Goal: Information Seeking & Learning: Learn about a topic

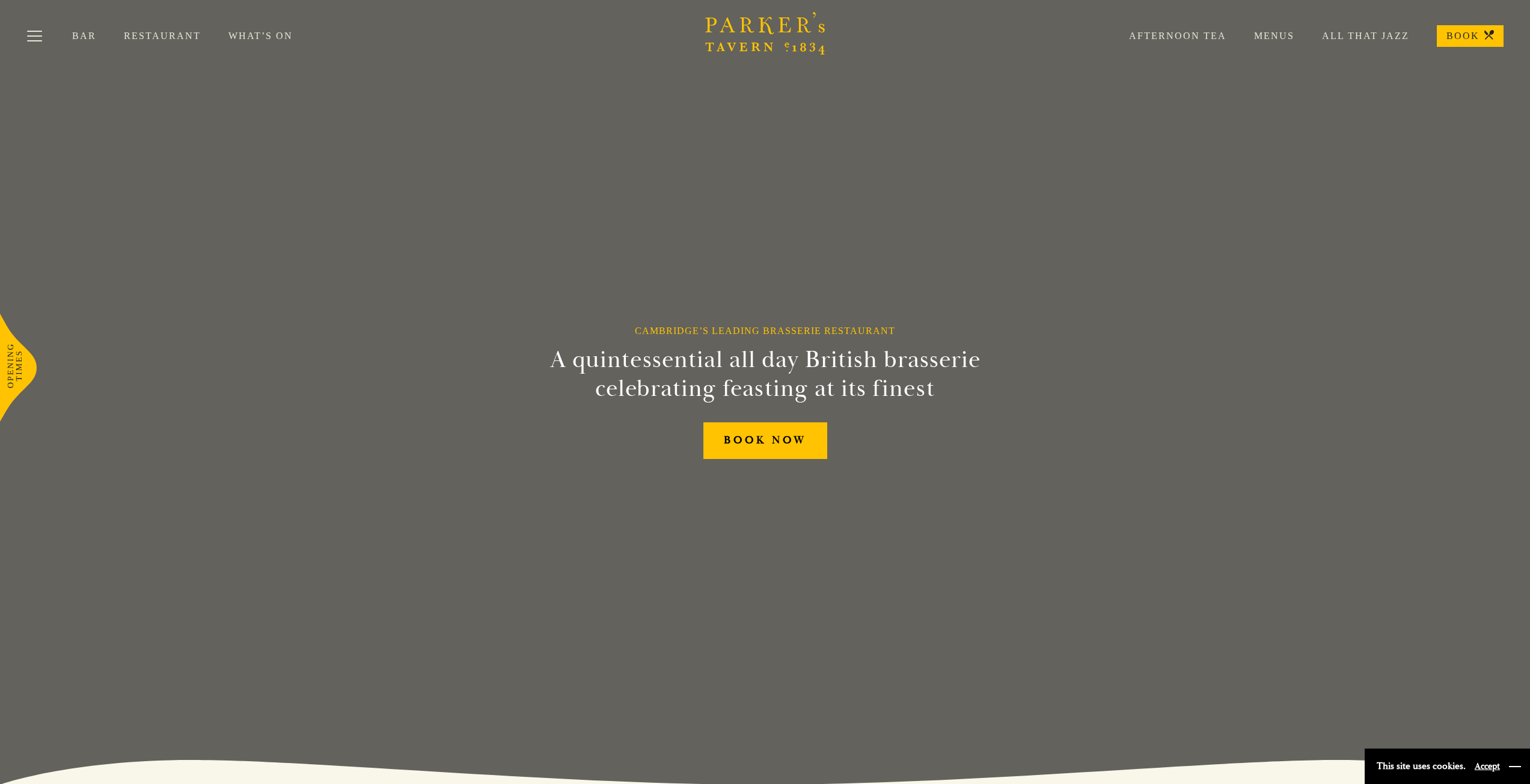
click at [1510, 766] on button "button" at bounding box center [1515, 767] width 12 height 12
click at [1279, 39] on link "Menus" at bounding box center [1260, 36] width 68 height 12
click at [1275, 37] on link "Menus" at bounding box center [1260, 36] width 68 height 12
click at [160, 37] on link "Restaurant" at bounding box center [176, 36] width 105 height 12
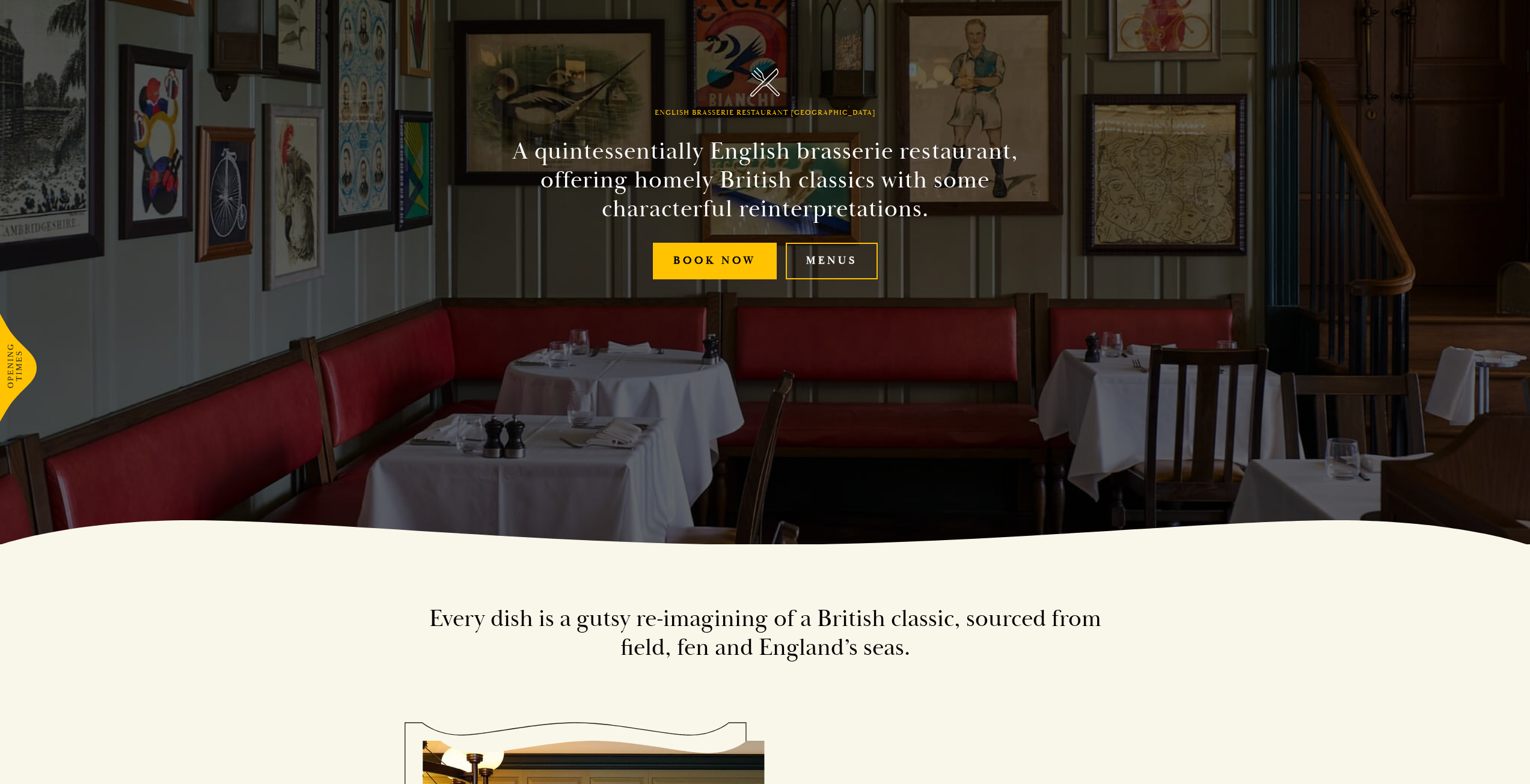
scroll to position [361, 0]
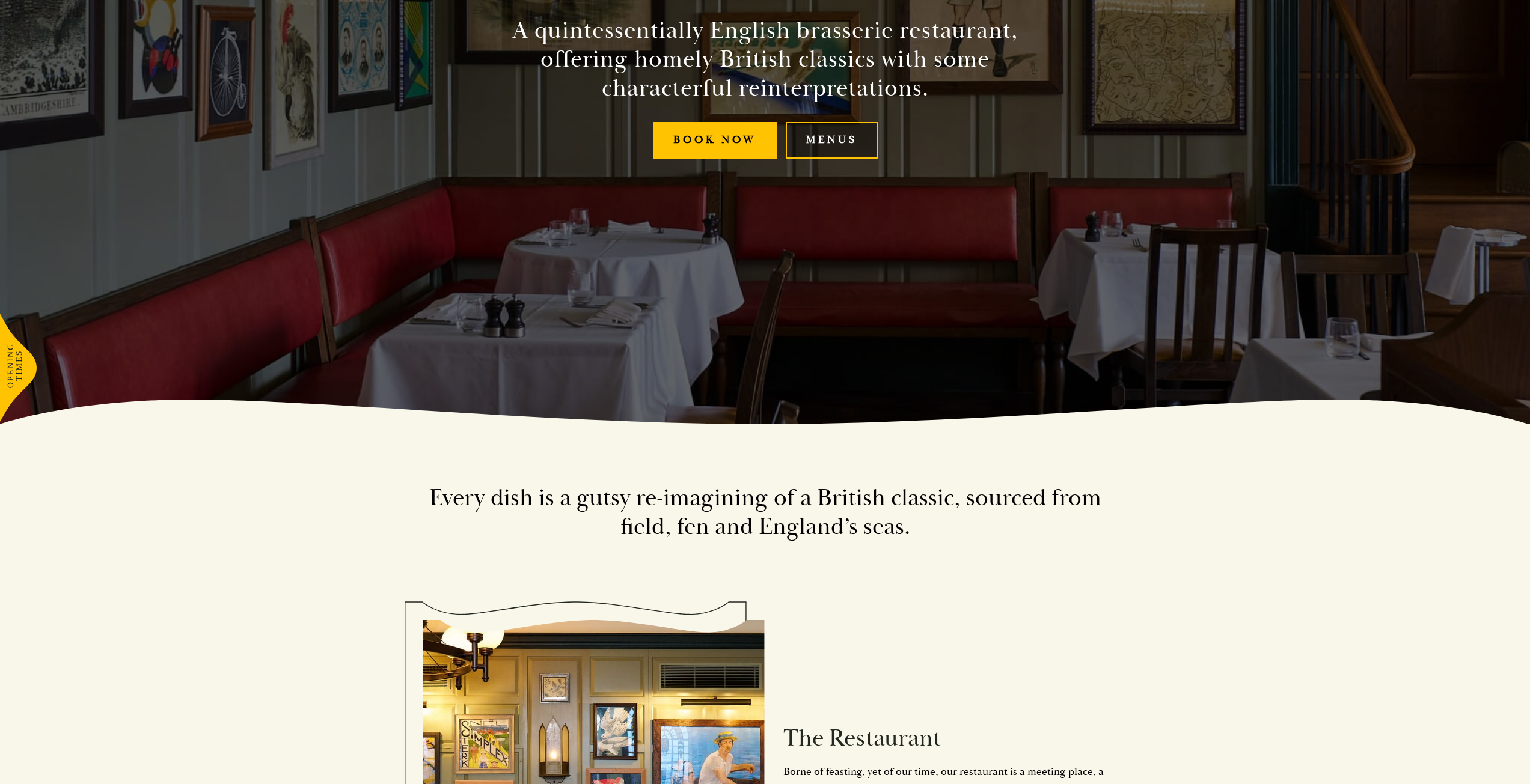
click at [844, 128] on link "Menus" at bounding box center [832, 140] width 92 height 37
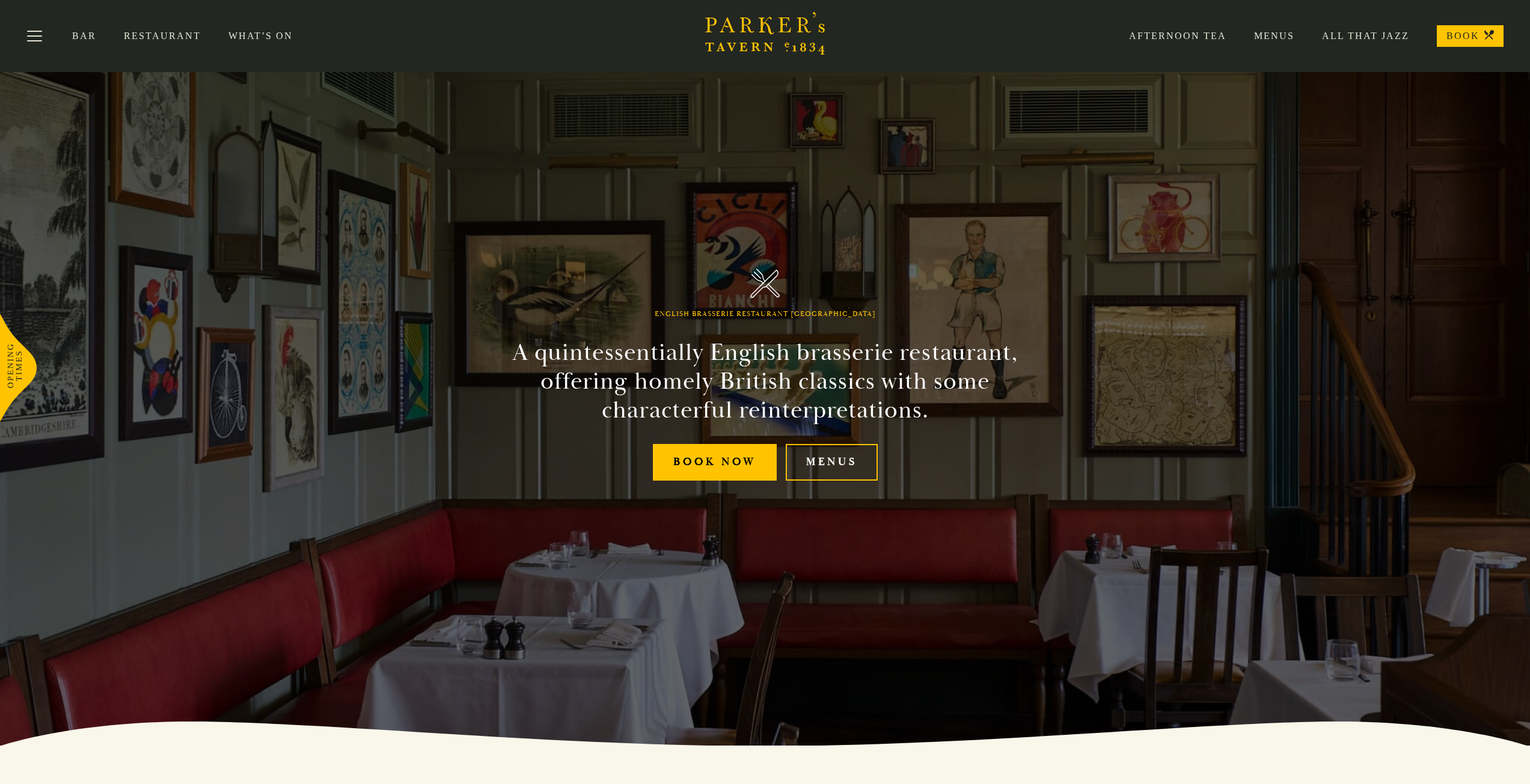
scroll to position [0, 0]
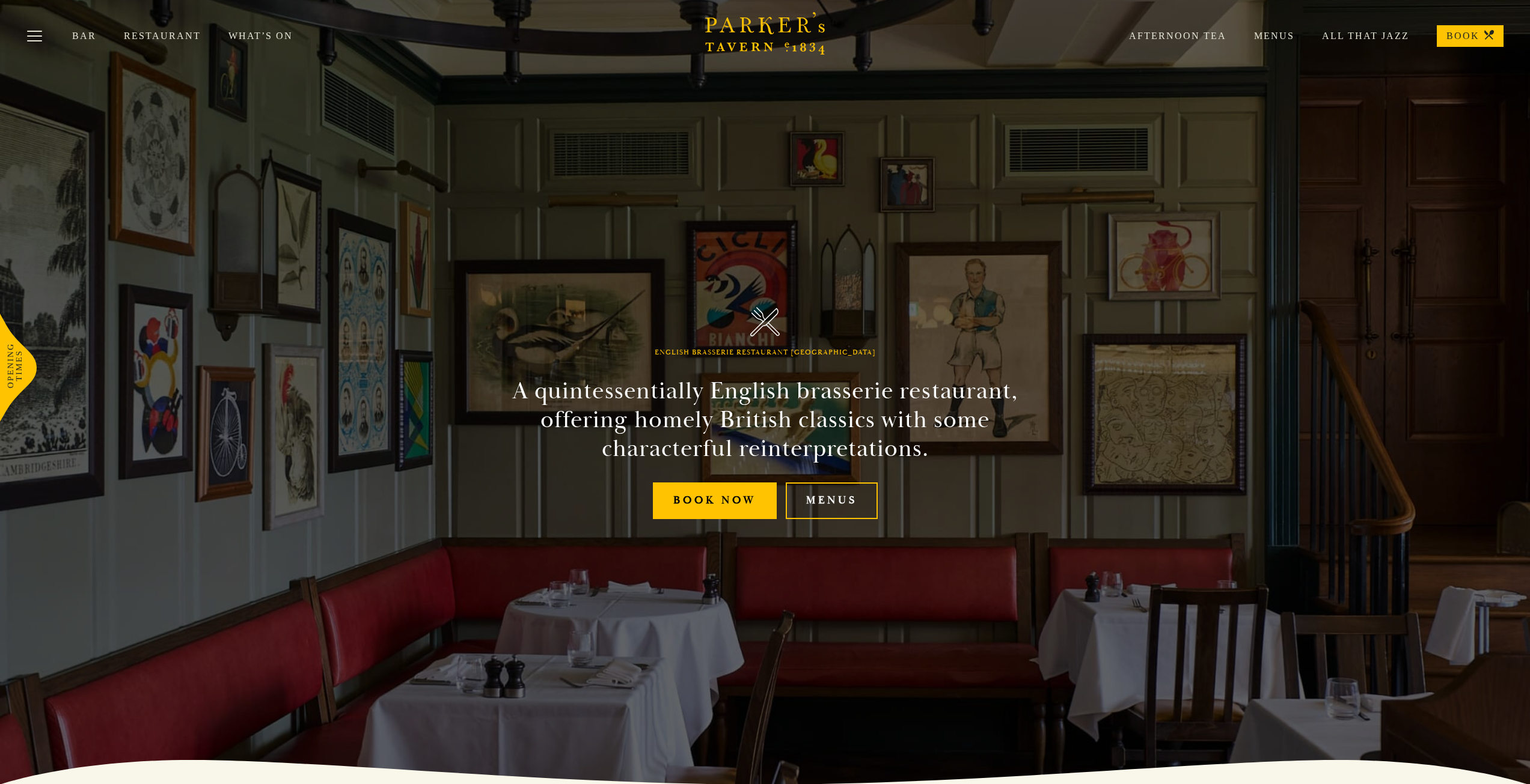
click at [1364, 35] on link "All That Jazz" at bounding box center [1352, 36] width 115 height 12
click at [91, 37] on link "Bar" at bounding box center [98, 36] width 51 height 12
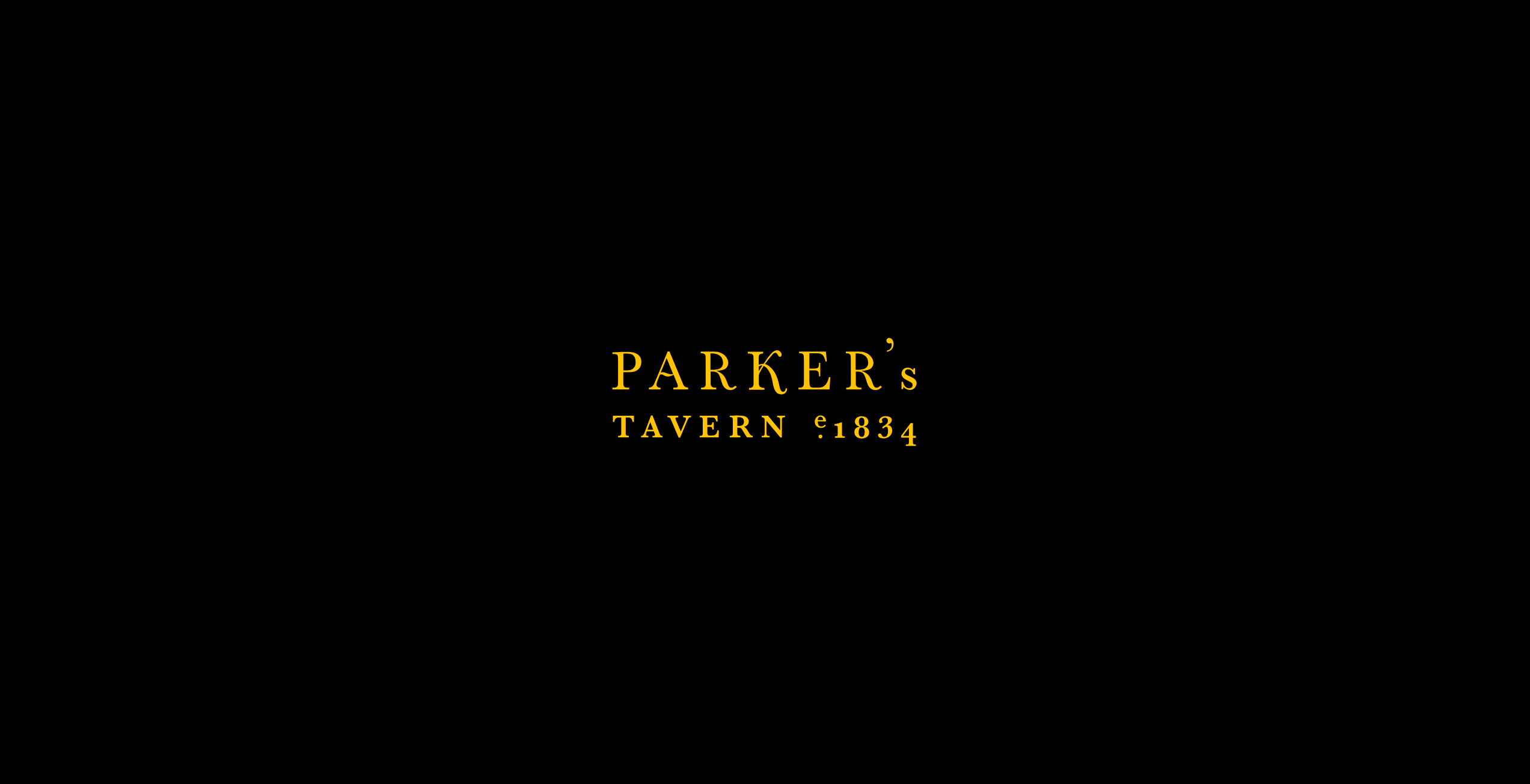
scroll to position [27, 0]
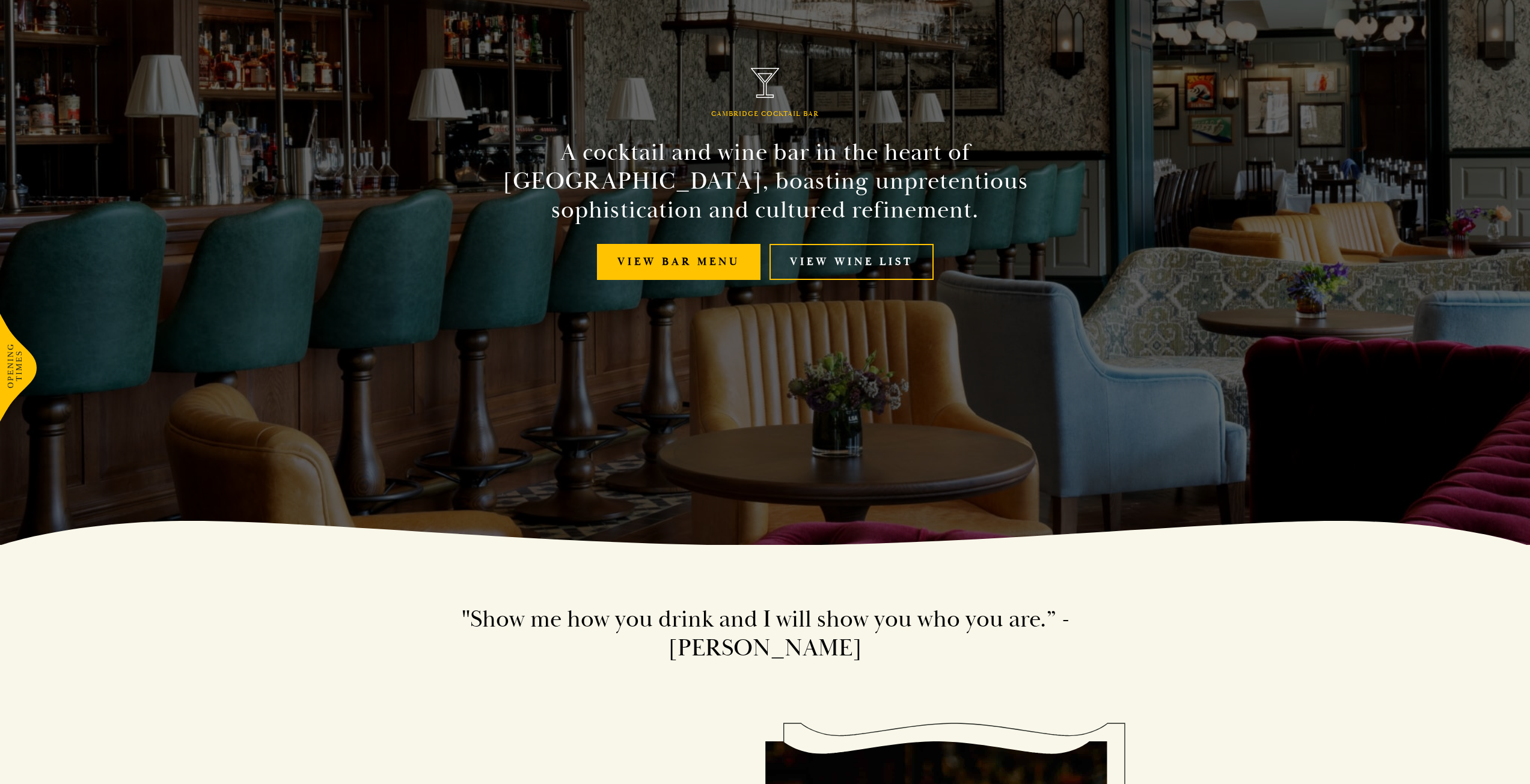
scroll to position [240, 0]
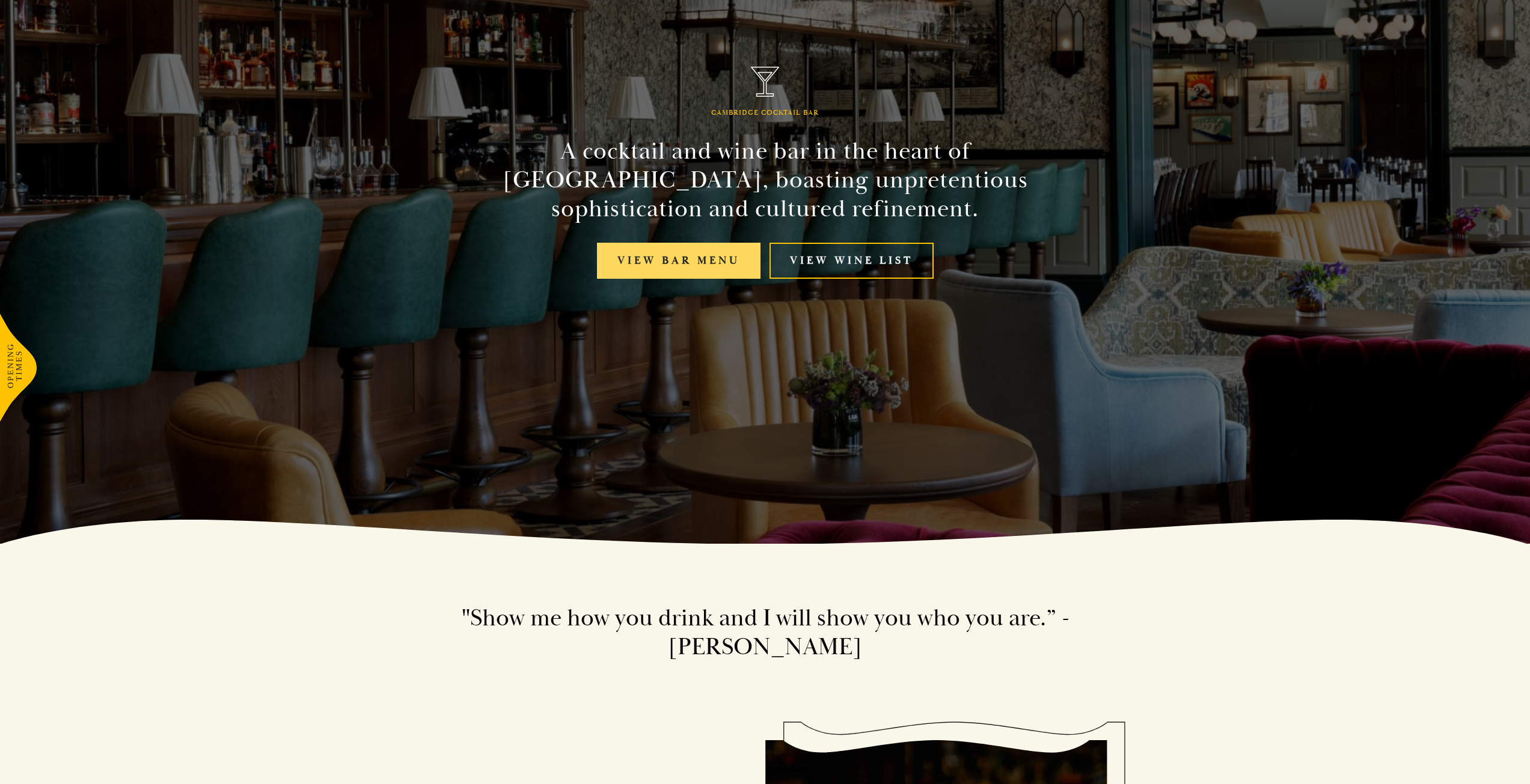
click at [687, 264] on link "View bar menu" at bounding box center [679, 261] width 164 height 37
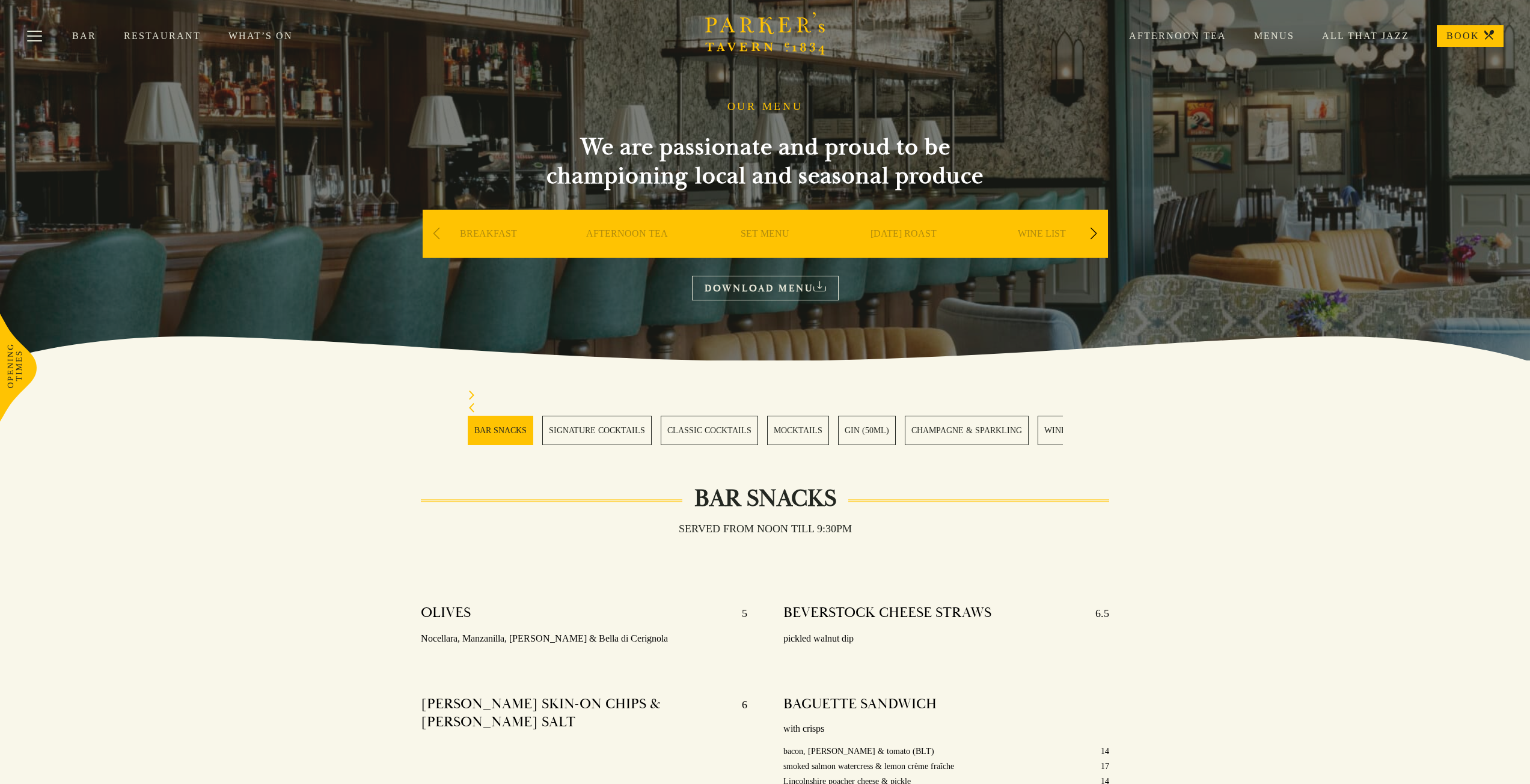
click at [907, 239] on link "[DATE] ROAST" at bounding box center [903, 252] width 66 height 48
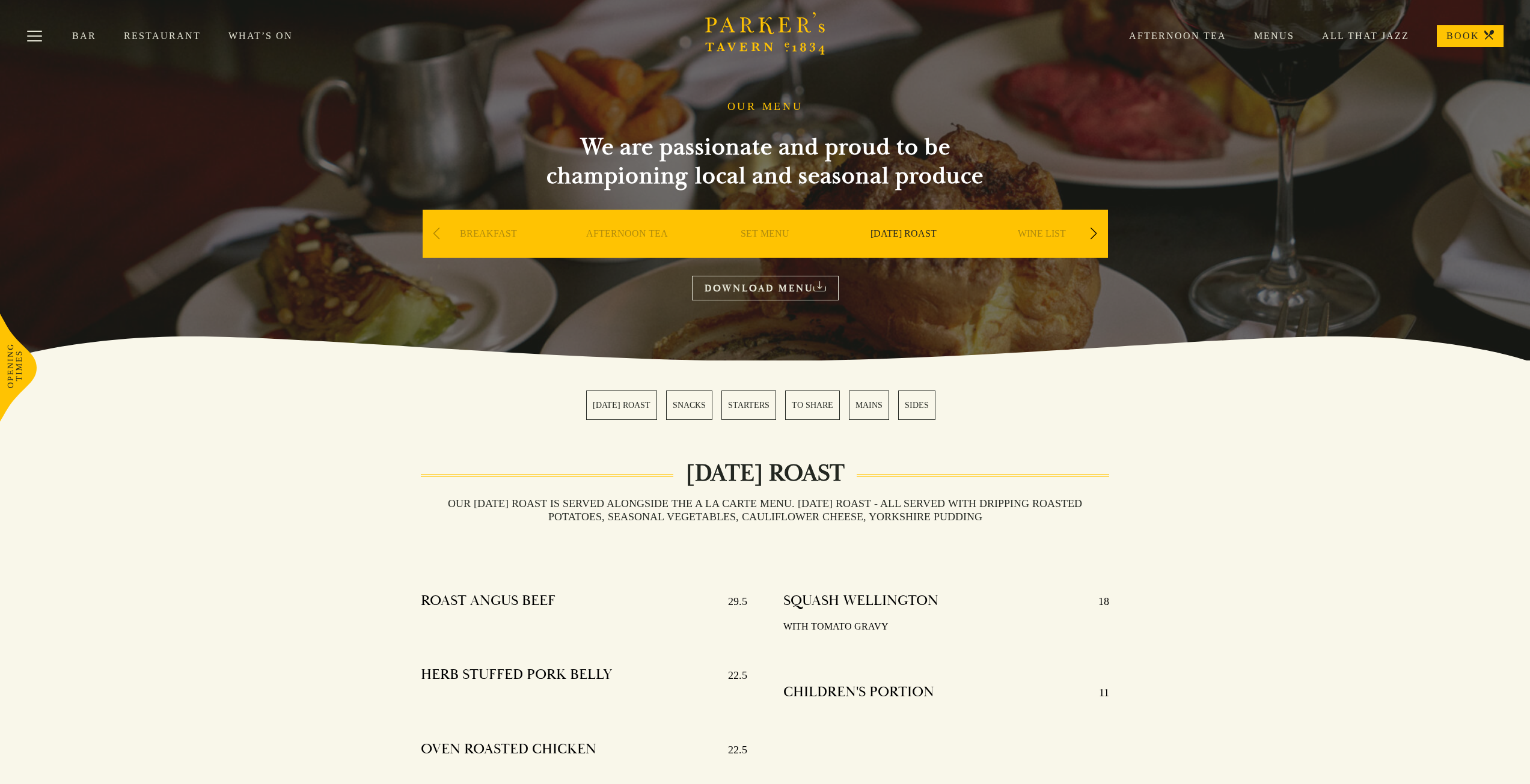
click at [759, 233] on link "SET MENU" at bounding box center [765, 252] width 49 height 48
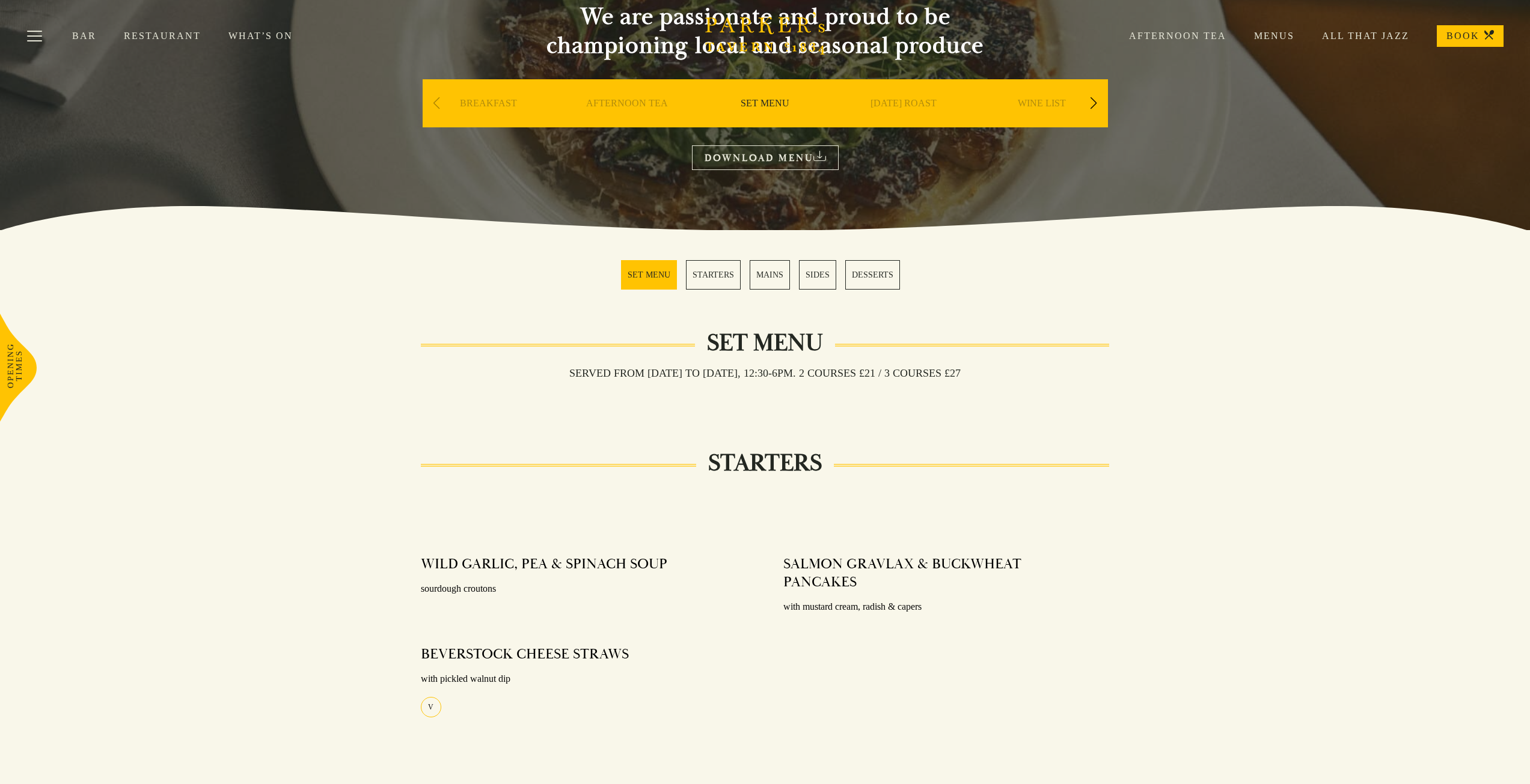
scroll to position [120, 0]
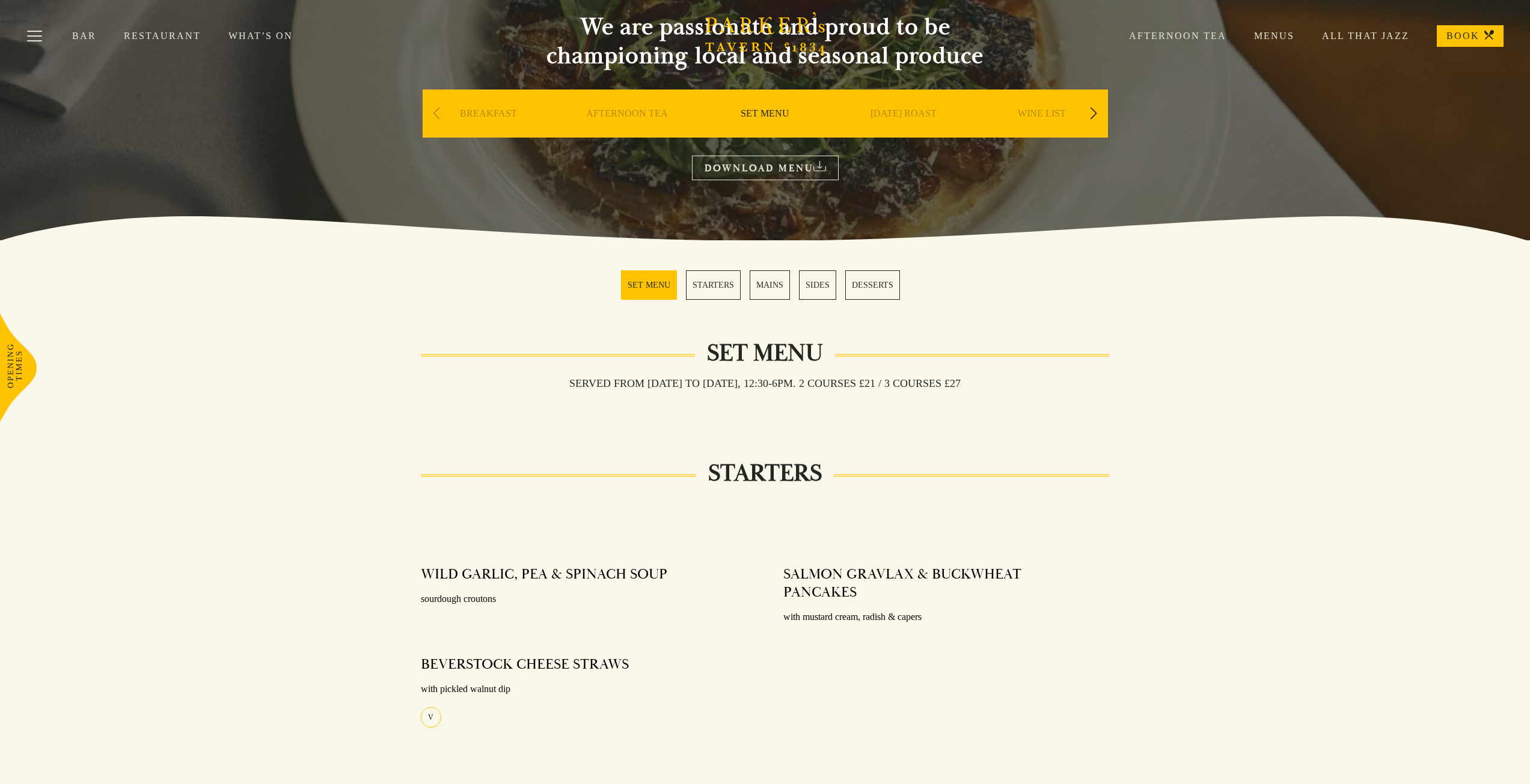
click at [762, 288] on link "MAINS" at bounding box center [770, 285] width 41 height 30
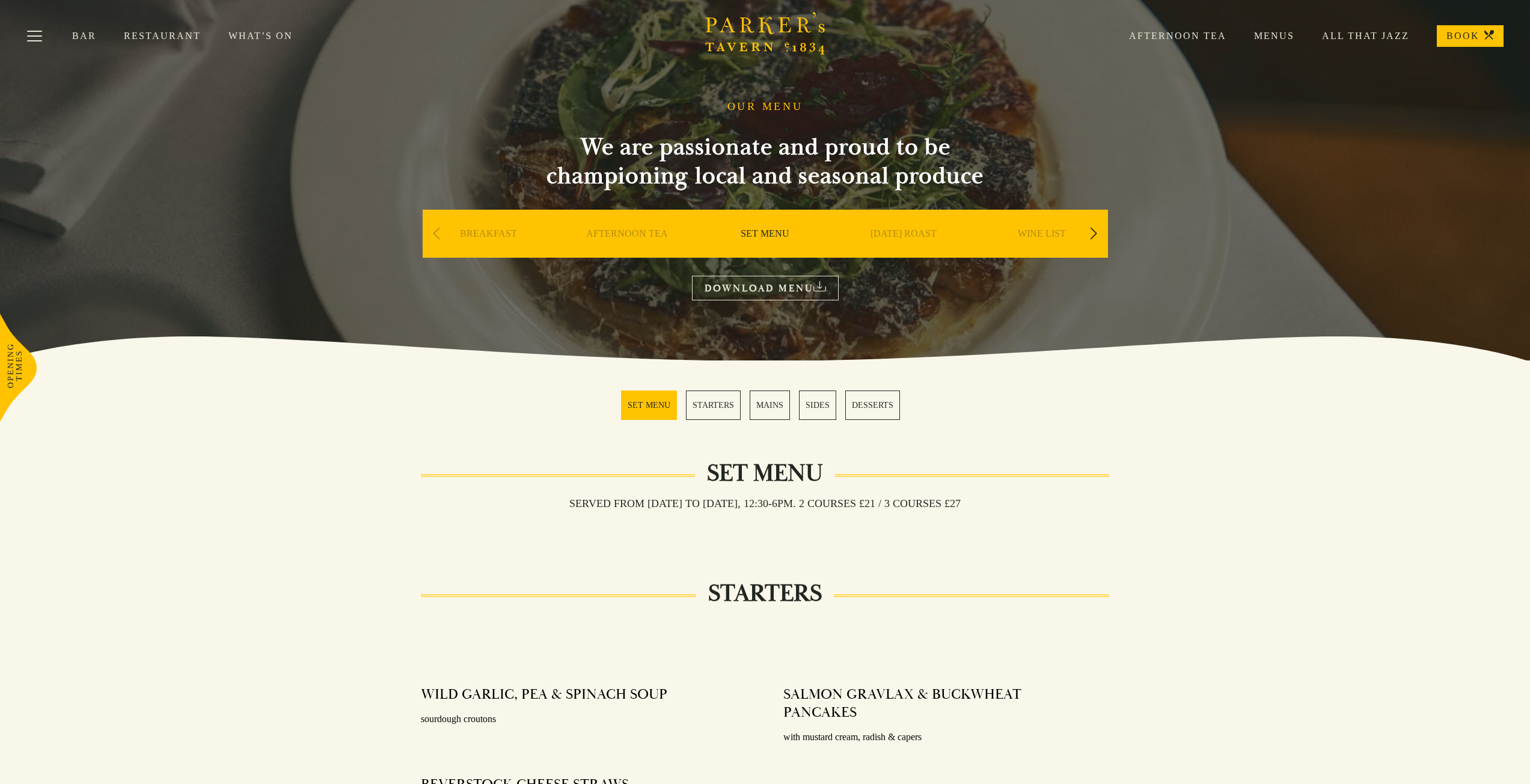
click at [1092, 234] on div "Next slide" at bounding box center [1094, 233] width 16 height 26
click at [777, 237] on link "A LA CARTE" at bounding box center [765, 252] width 56 height 48
click at [907, 235] on link "[DATE] ROAST" at bounding box center [903, 252] width 66 height 48
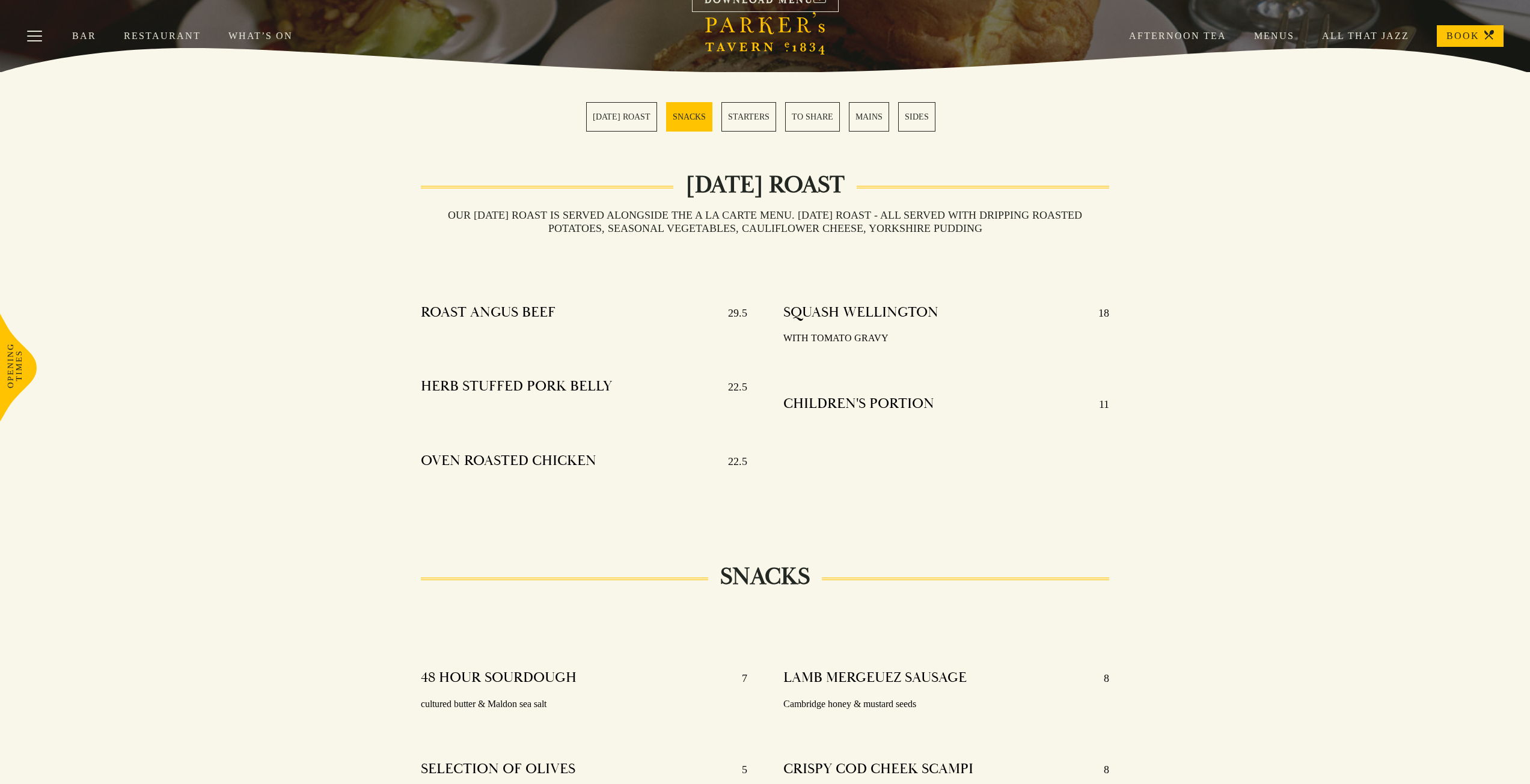
scroll to position [300, 0]
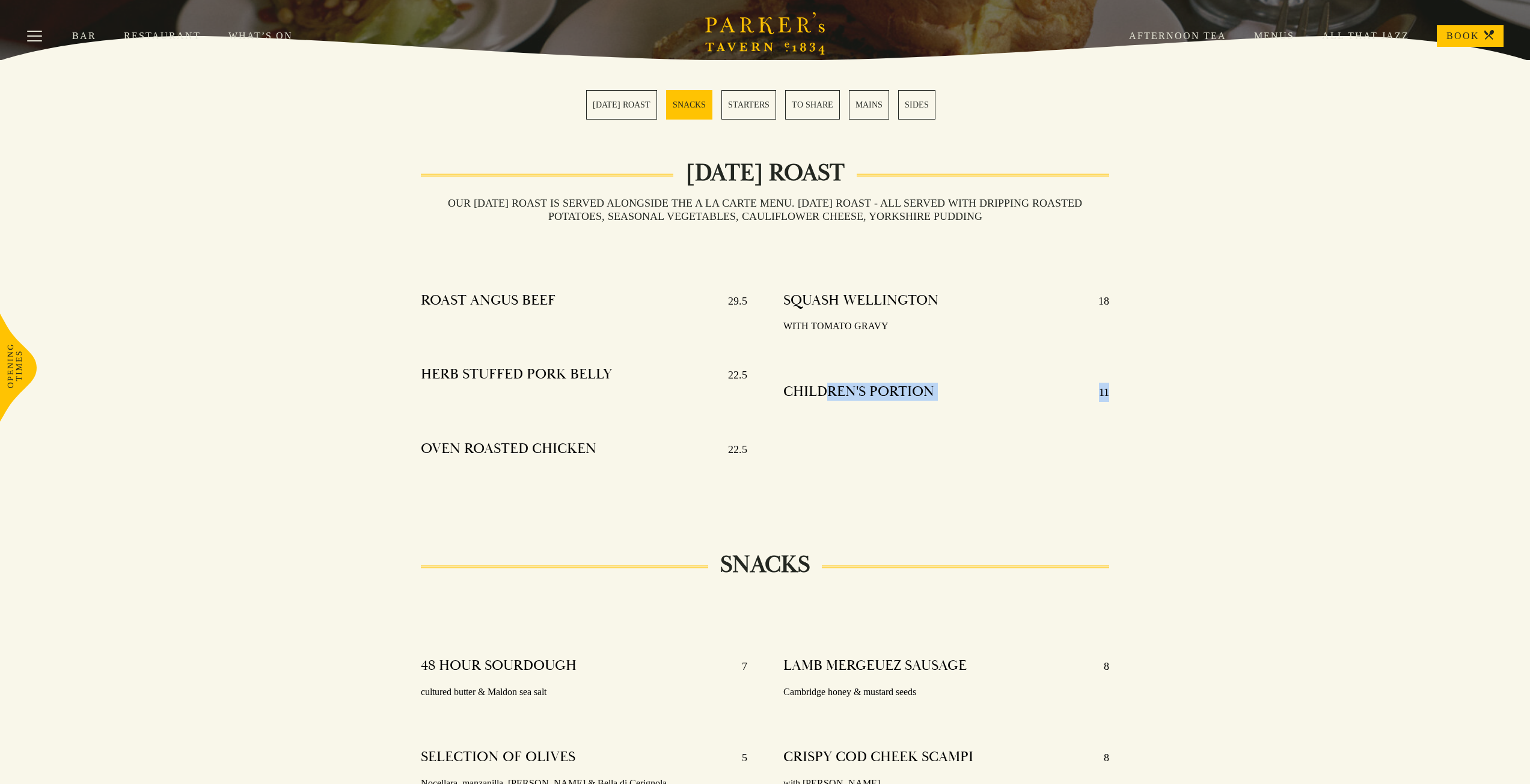
drag, startPoint x: 821, startPoint y: 392, endPoint x: 1136, endPoint y: 395, distance: 315.0
click at [1136, 395] on div "SUNDAY ROAST Our Sunday roast is served alongside the A La Carte menu. SUNDAY R…" at bounding box center [765, 340] width 842 height 331
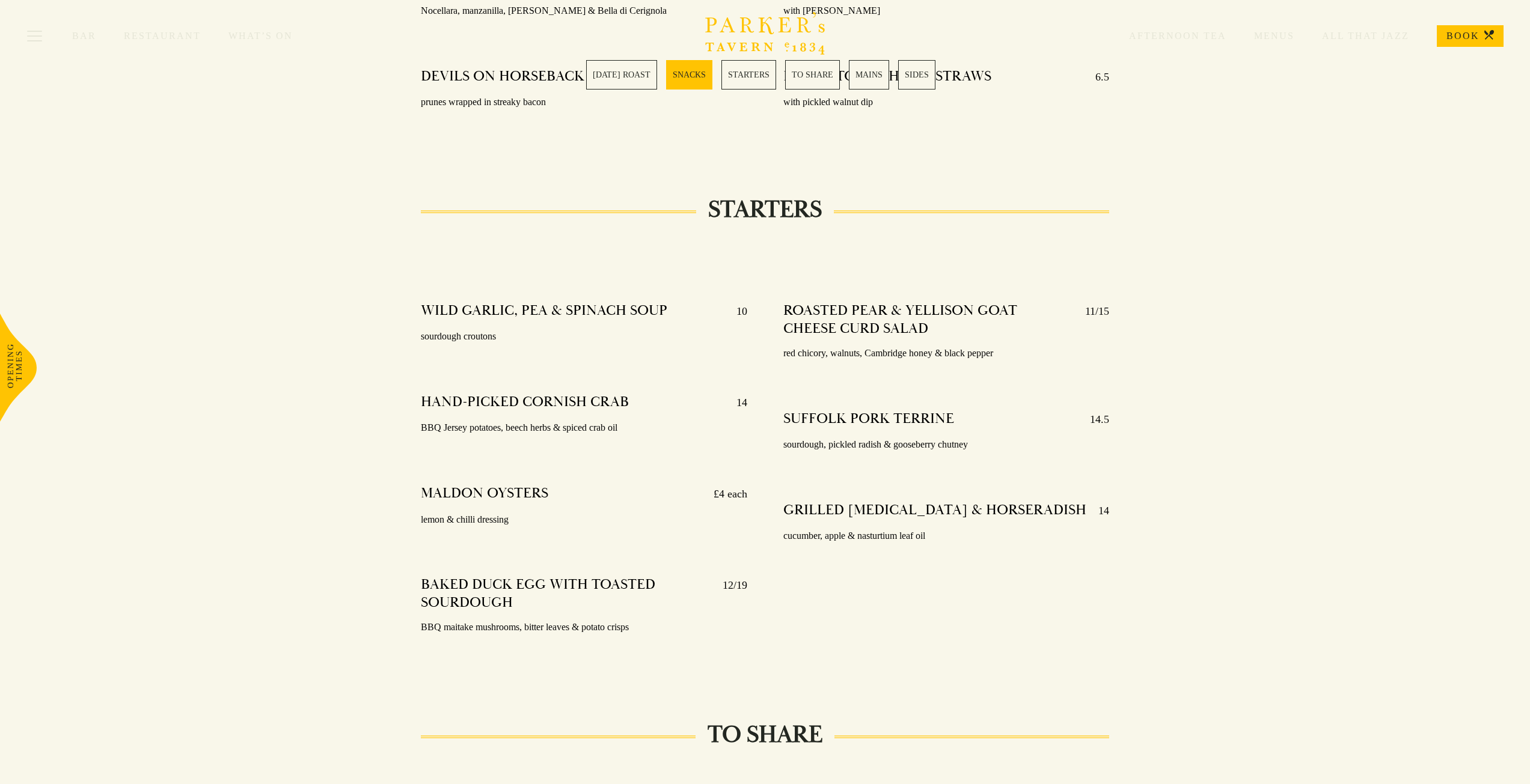
scroll to position [1082, 0]
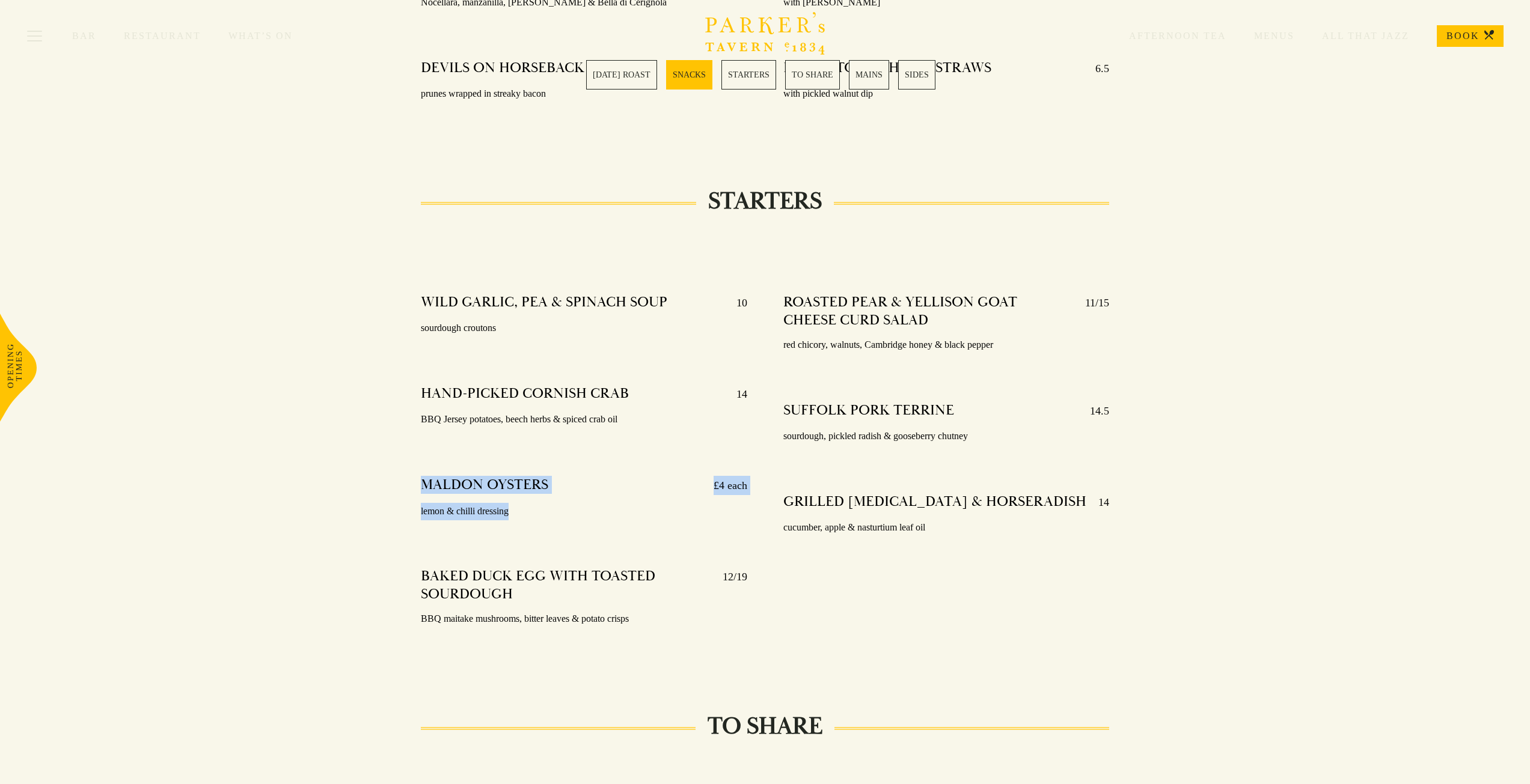
drag, startPoint x: 463, startPoint y: 495, endPoint x: 695, endPoint y: 524, distance: 233.8
click at [695, 524] on div "WILD GARLIC, PEA & SPINACH SOUP 10 sourdough croutons HAND-PICKED CORNISH CRAB …" at bounding box center [584, 476] width 363 height 382
click at [317, 584] on div "STARTERS WILD GARLIC, PEA & SPINACH SOUP 10 sourdough croutons HAND-PICKED CORN…" at bounding box center [765, 434] width 1530 height 465
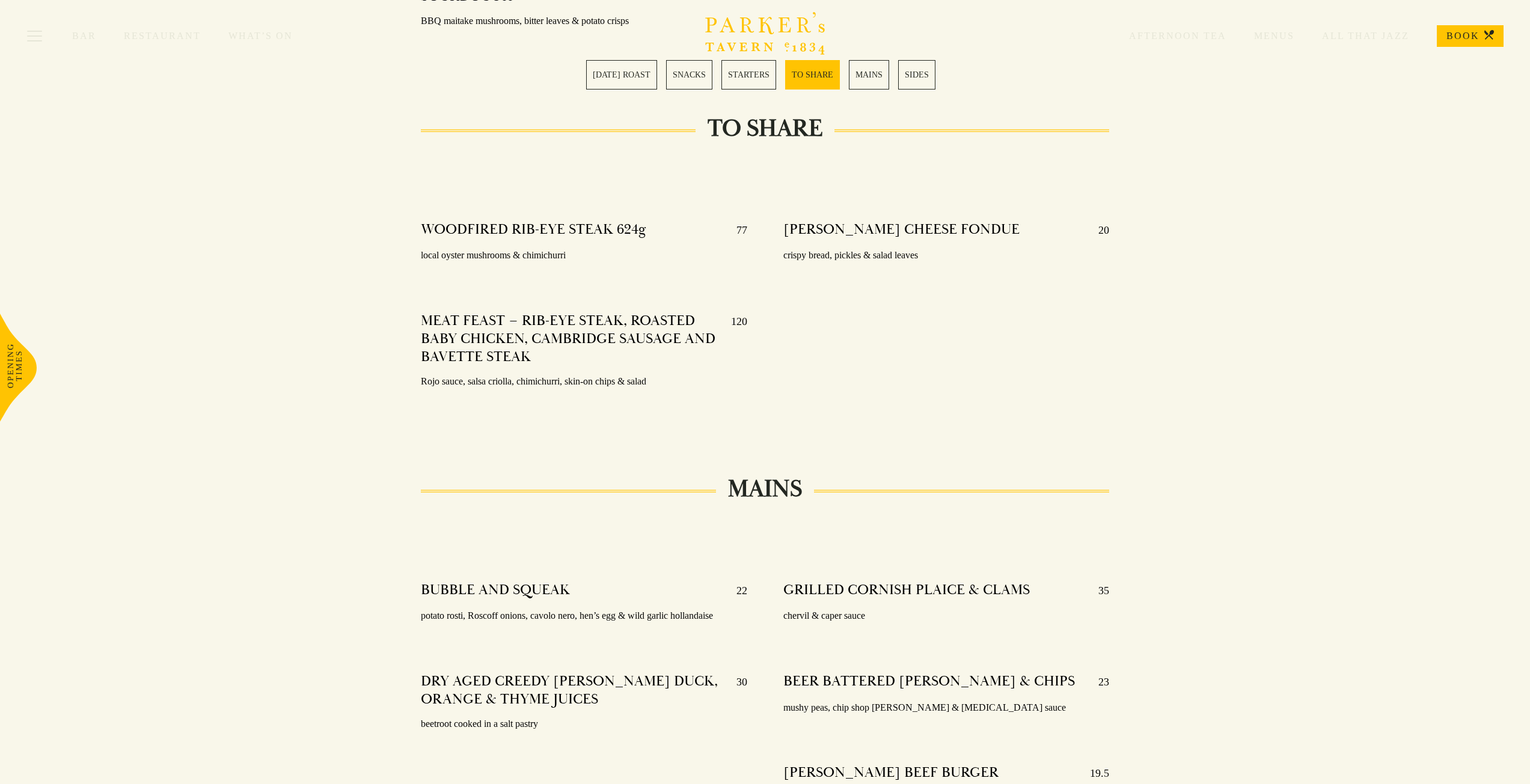
scroll to position [0, 0]
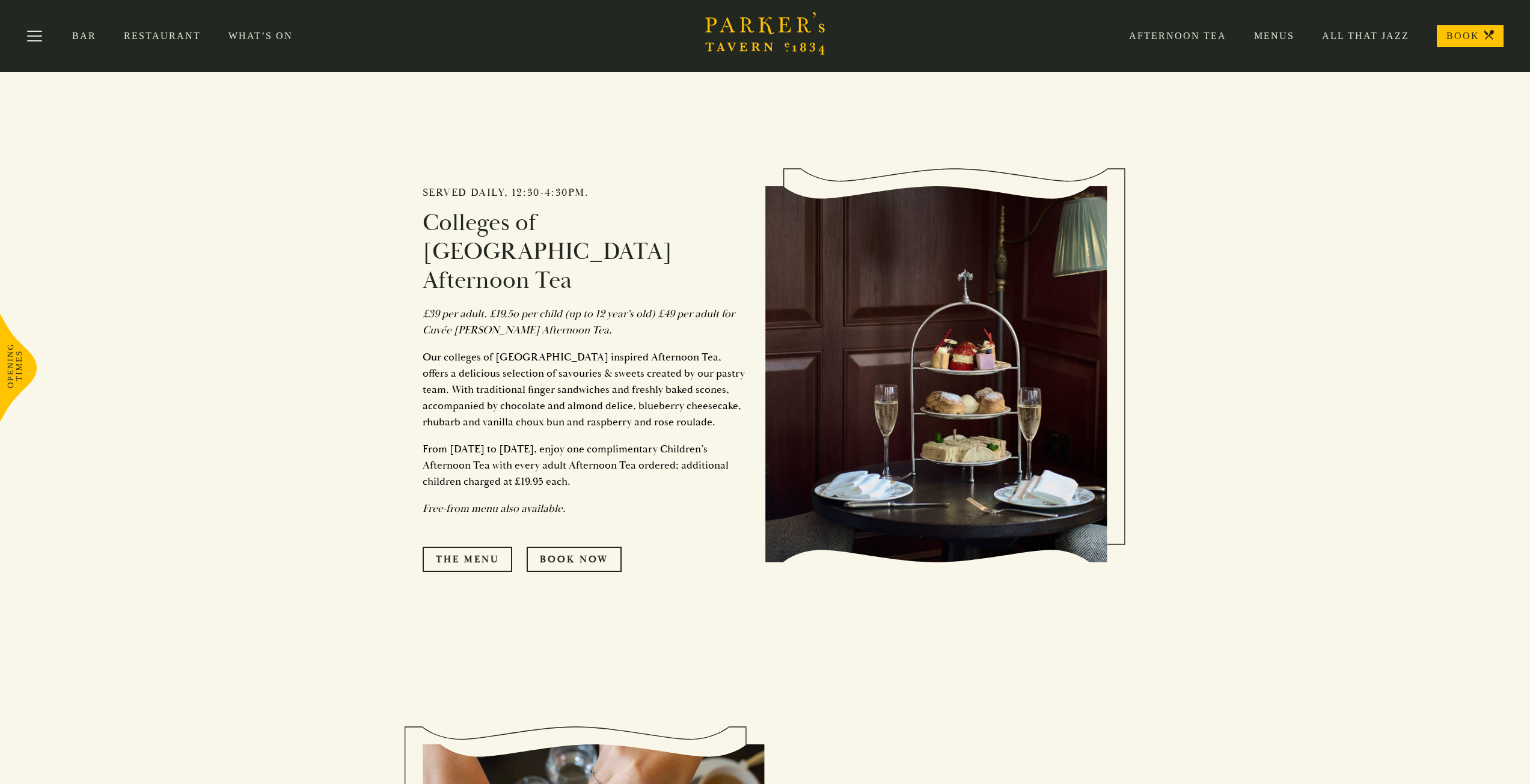
scroll to position [721, 0]
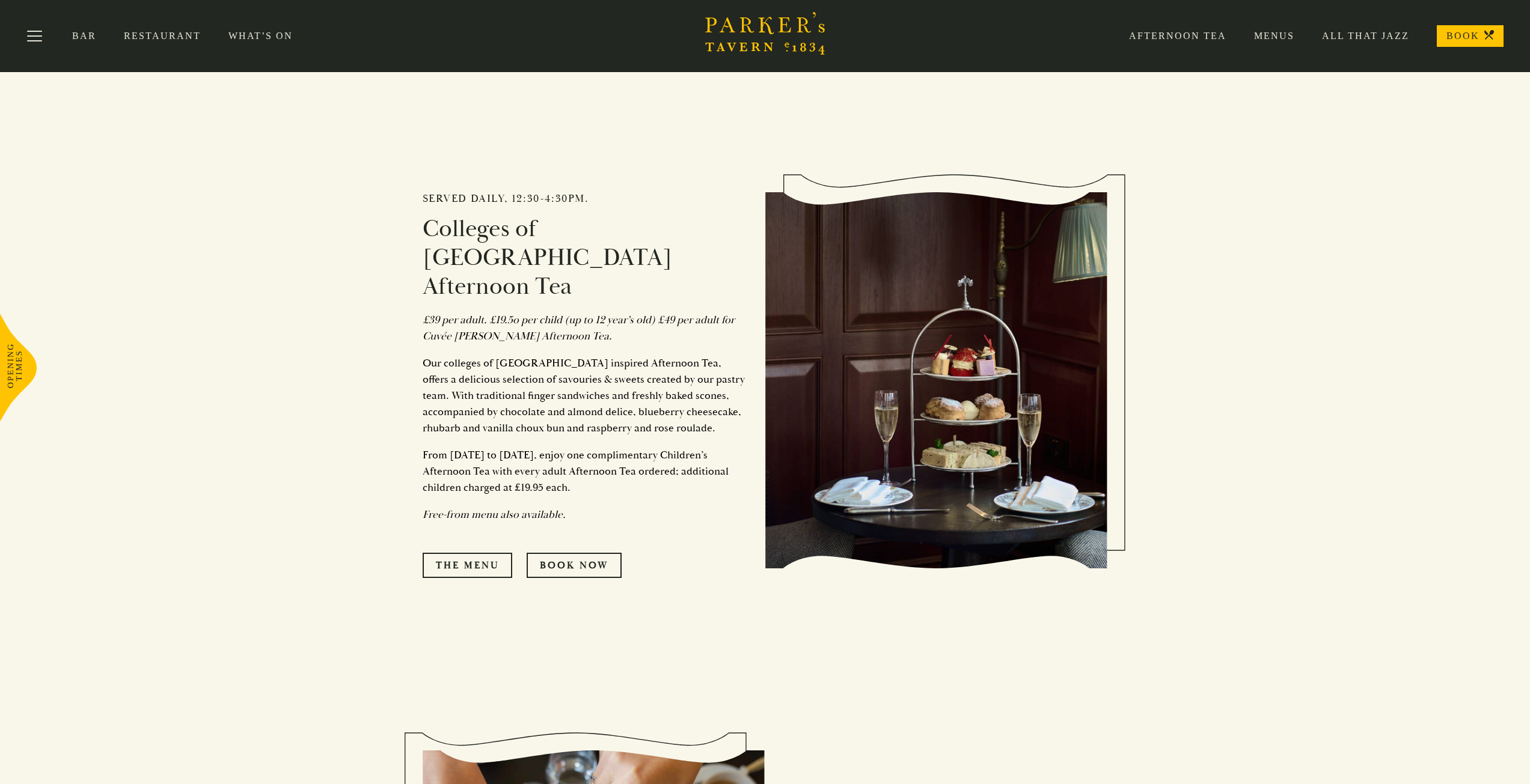
click at [87, 34] on link "Bar" at bounding box center [98, 36] width 51 height 12
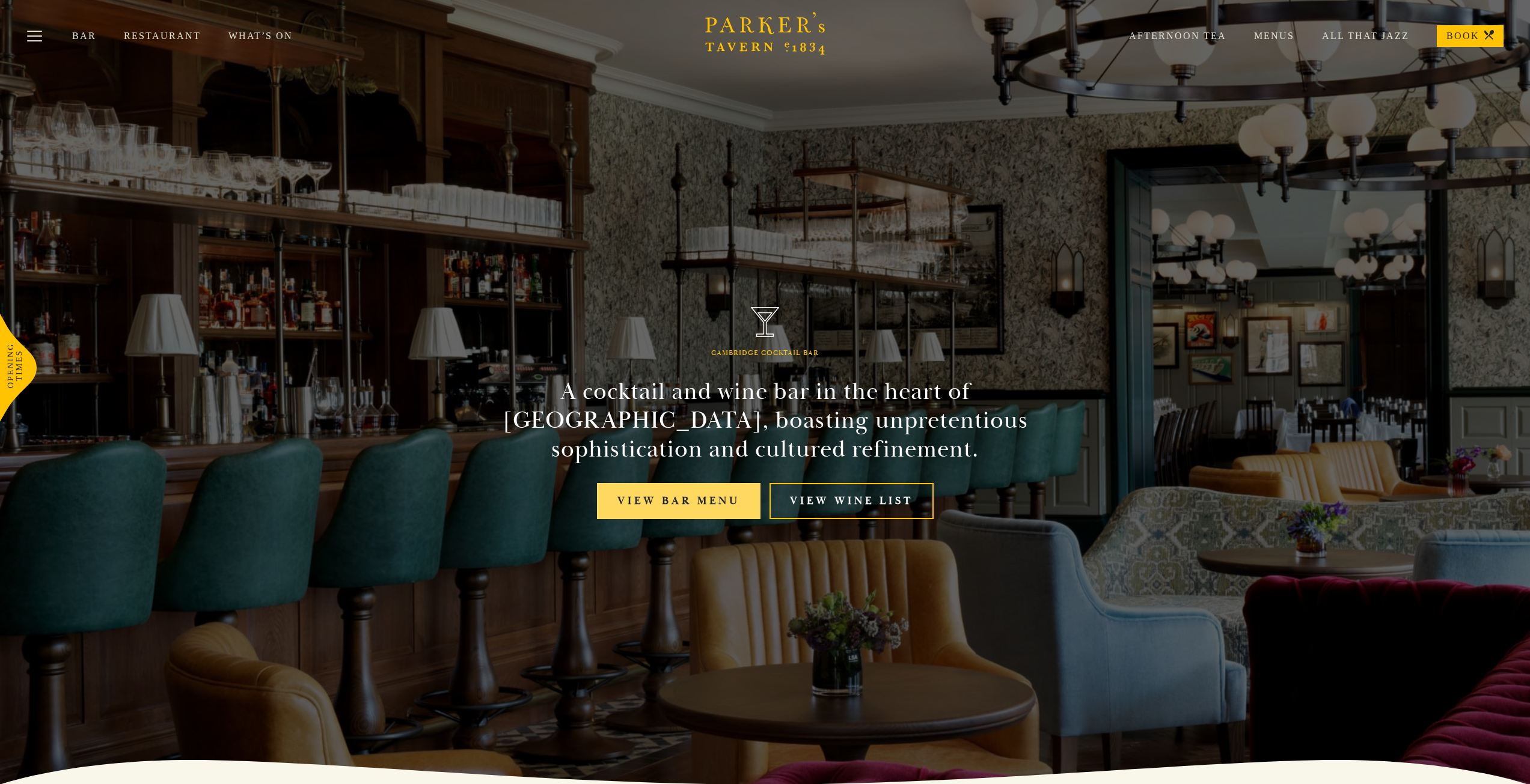
click at [639, 496] on link "View bar menu" at bounding box center [679, 501] width 164 height 37
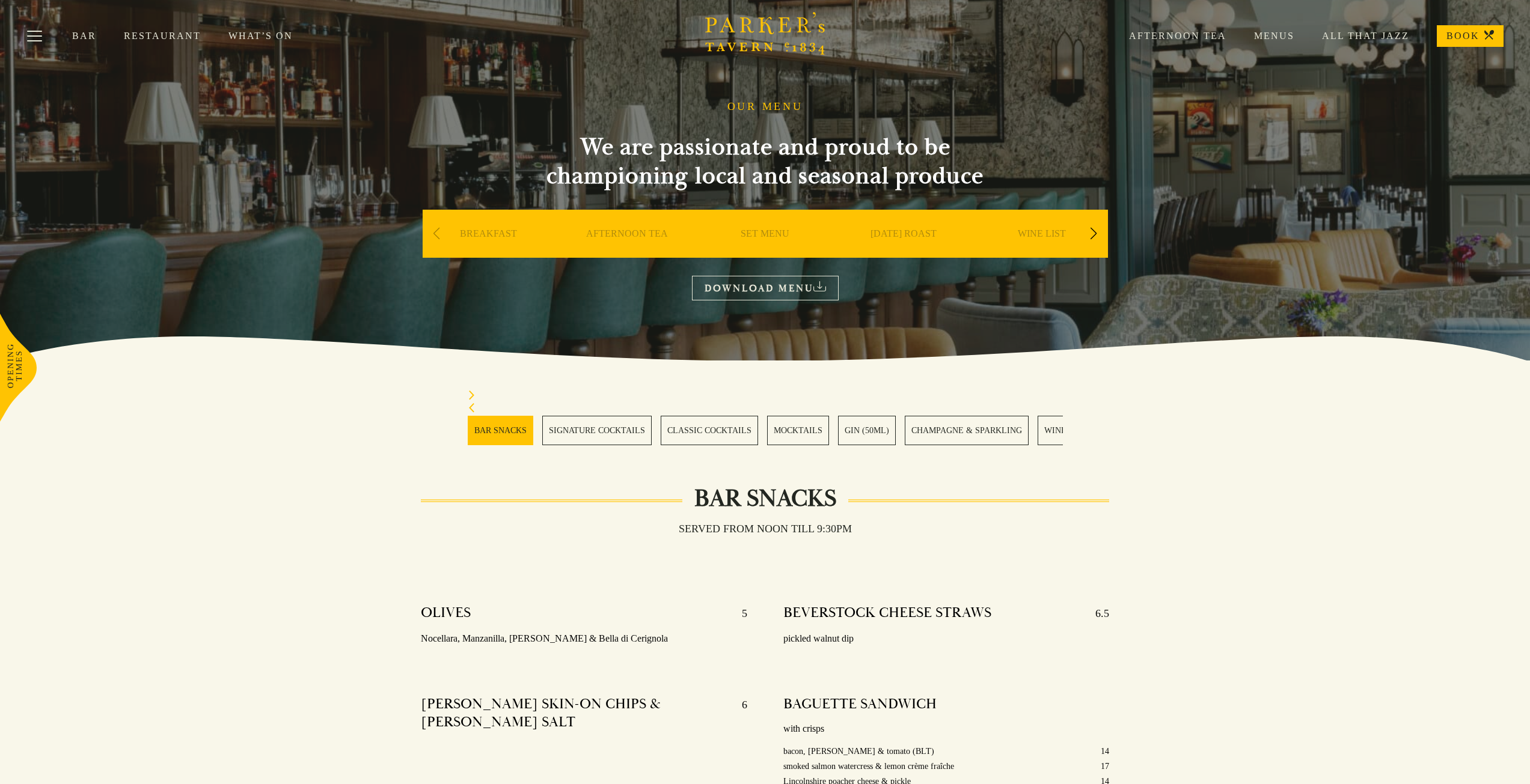
click at [606, 432] on link "SIGNATURE COCKTAILS" at bounding box center [597, 431] width 110 height 30
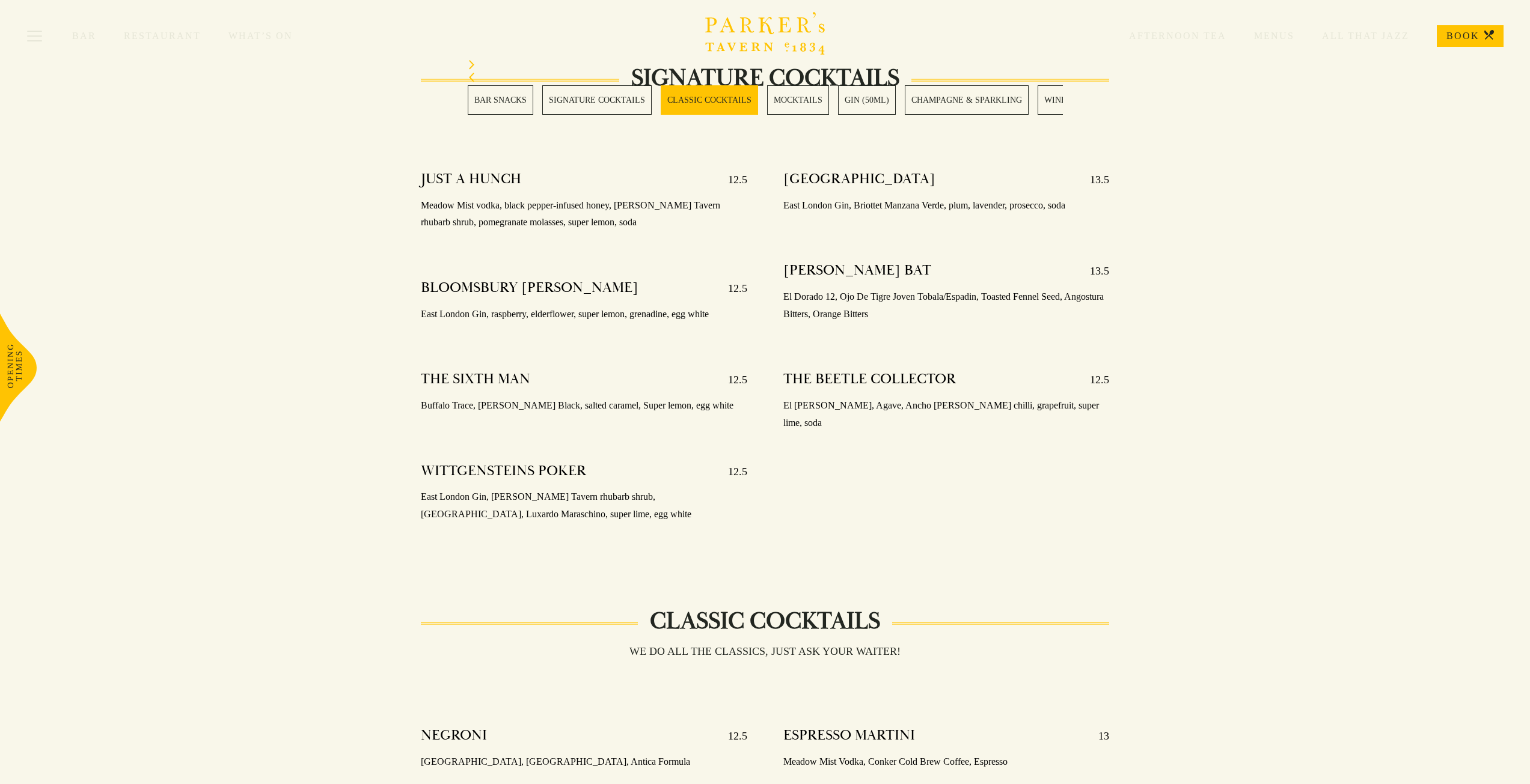
scroll to position [1143, 0]
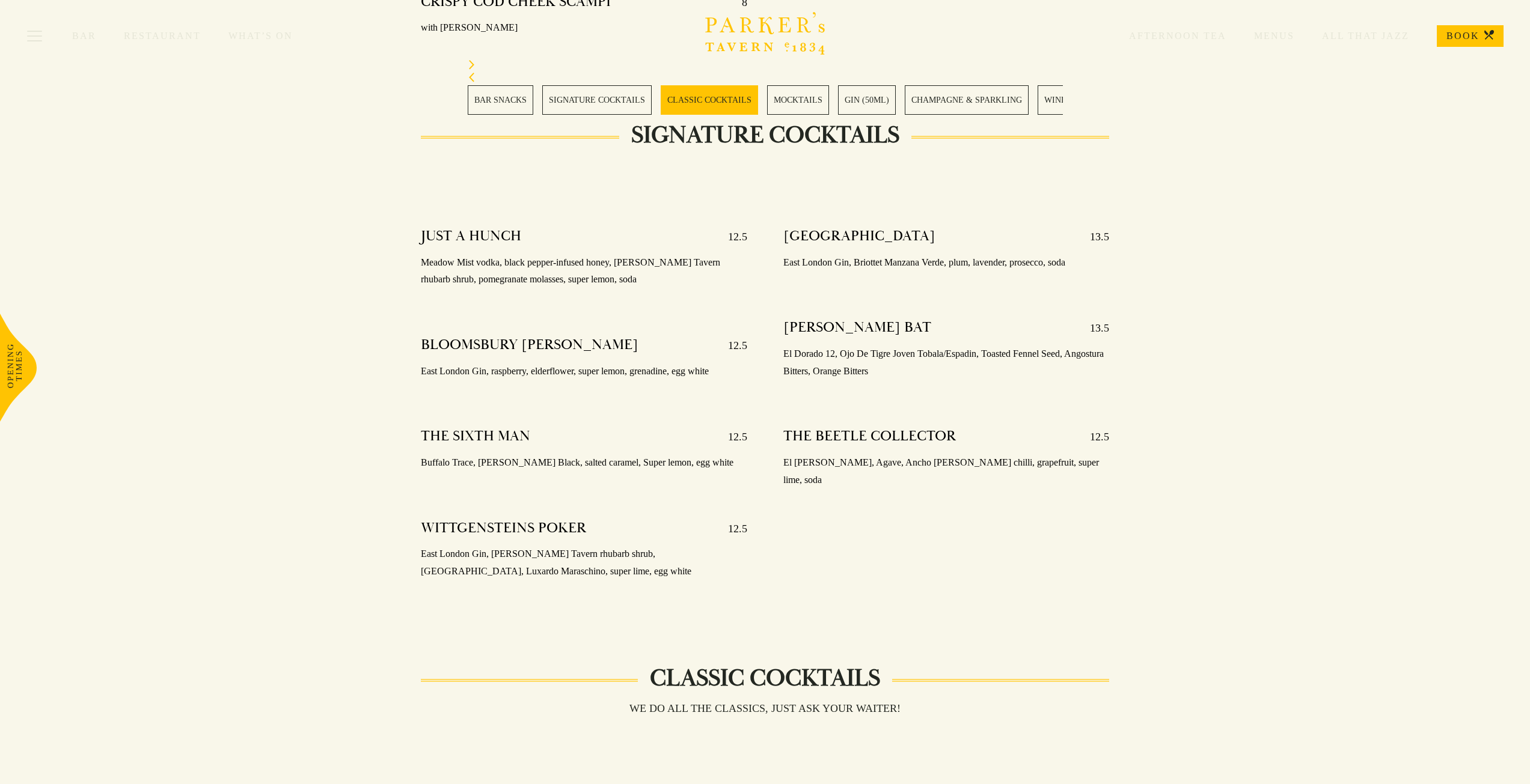
click at [726, 99] on link "CLASSIC COCKTAILS" at bounding box center [709, 100] width 97 height 30
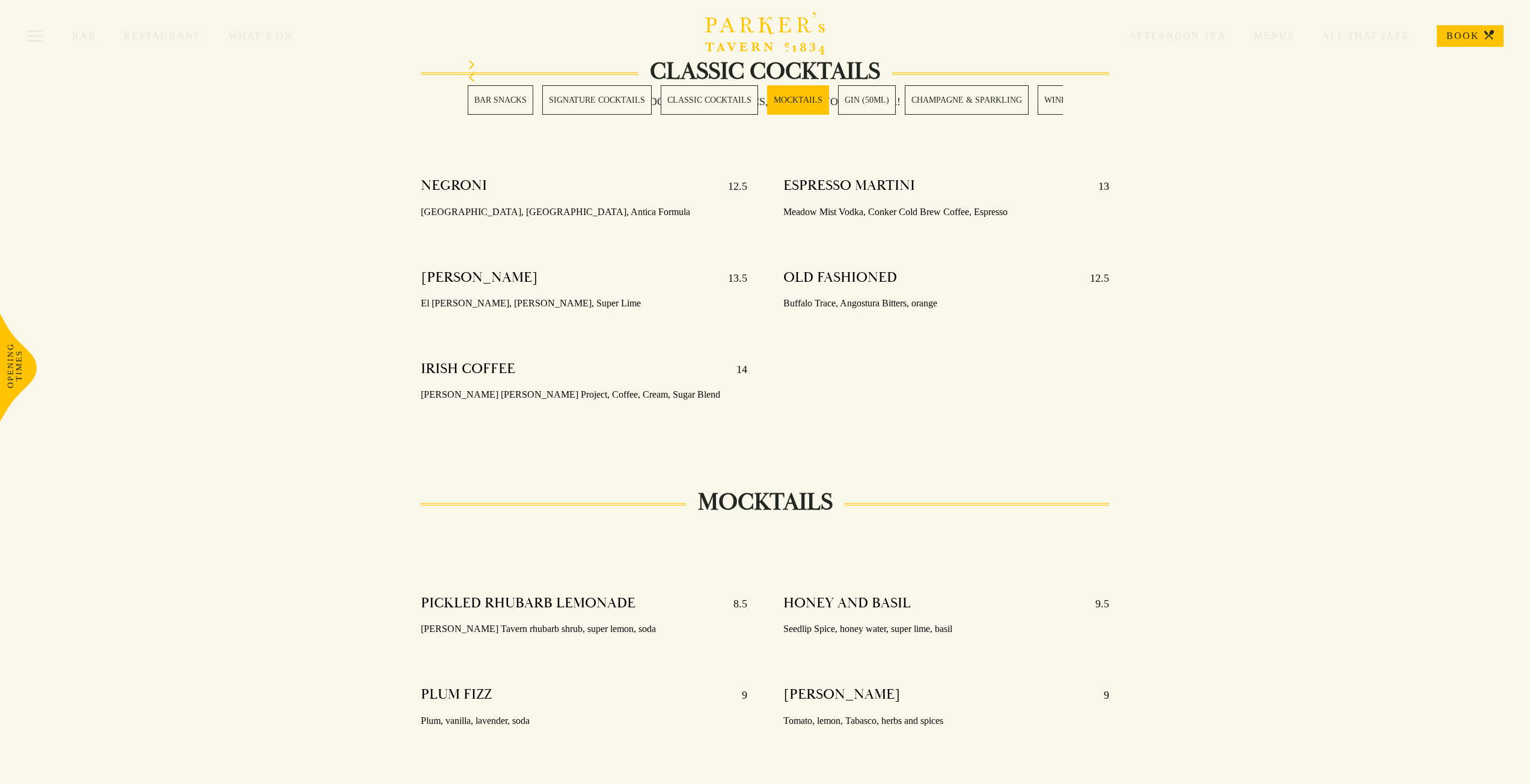
scroll to position [1746, 0]
click at [875, 80] on div "Previous slide" at bounding box center [765, 78] width 595 height 13
click at [876, 89] on link "GIN (50ML)" at bounding box center [866, 100] width 58 height 30
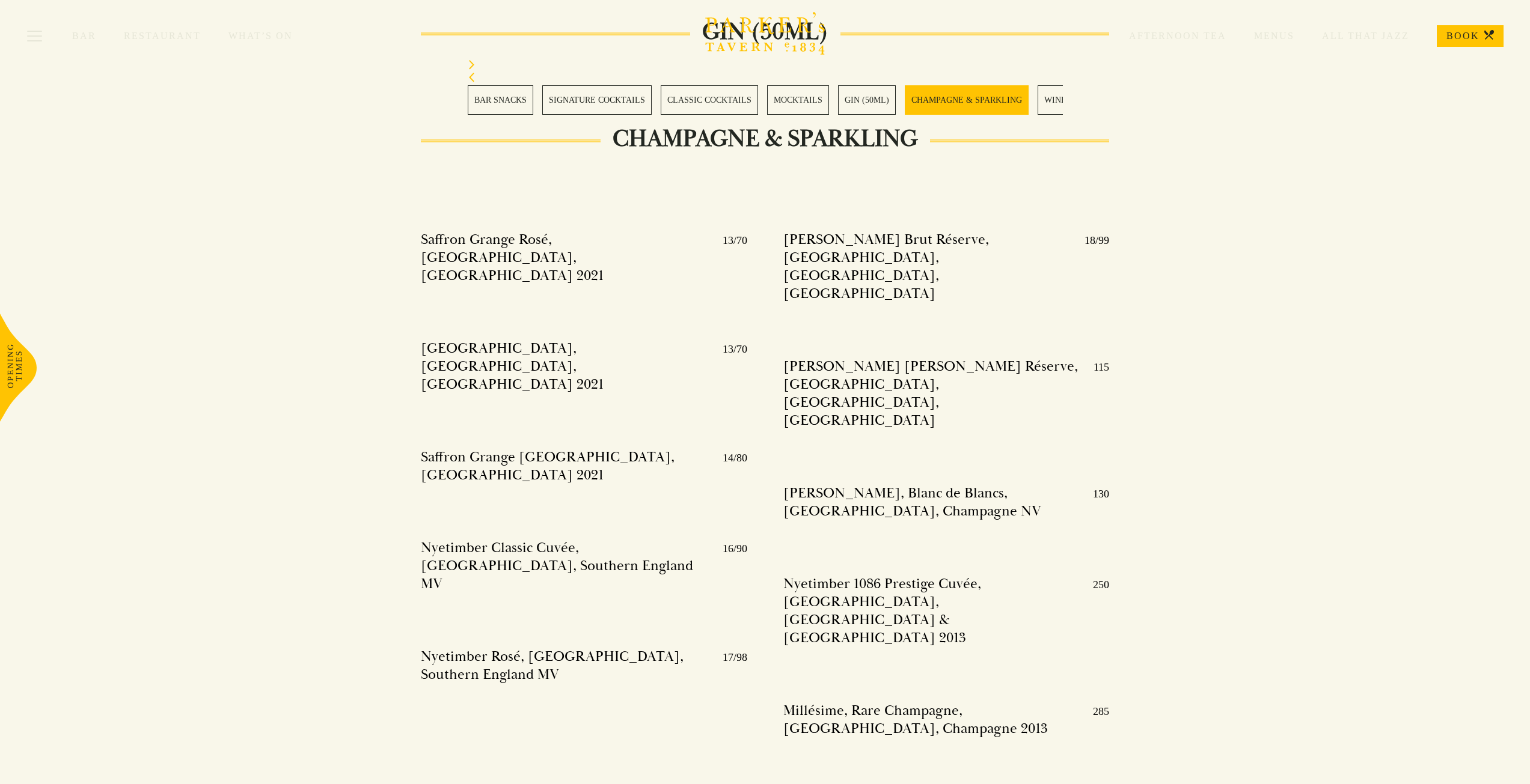
scroll to position [2563, 0]
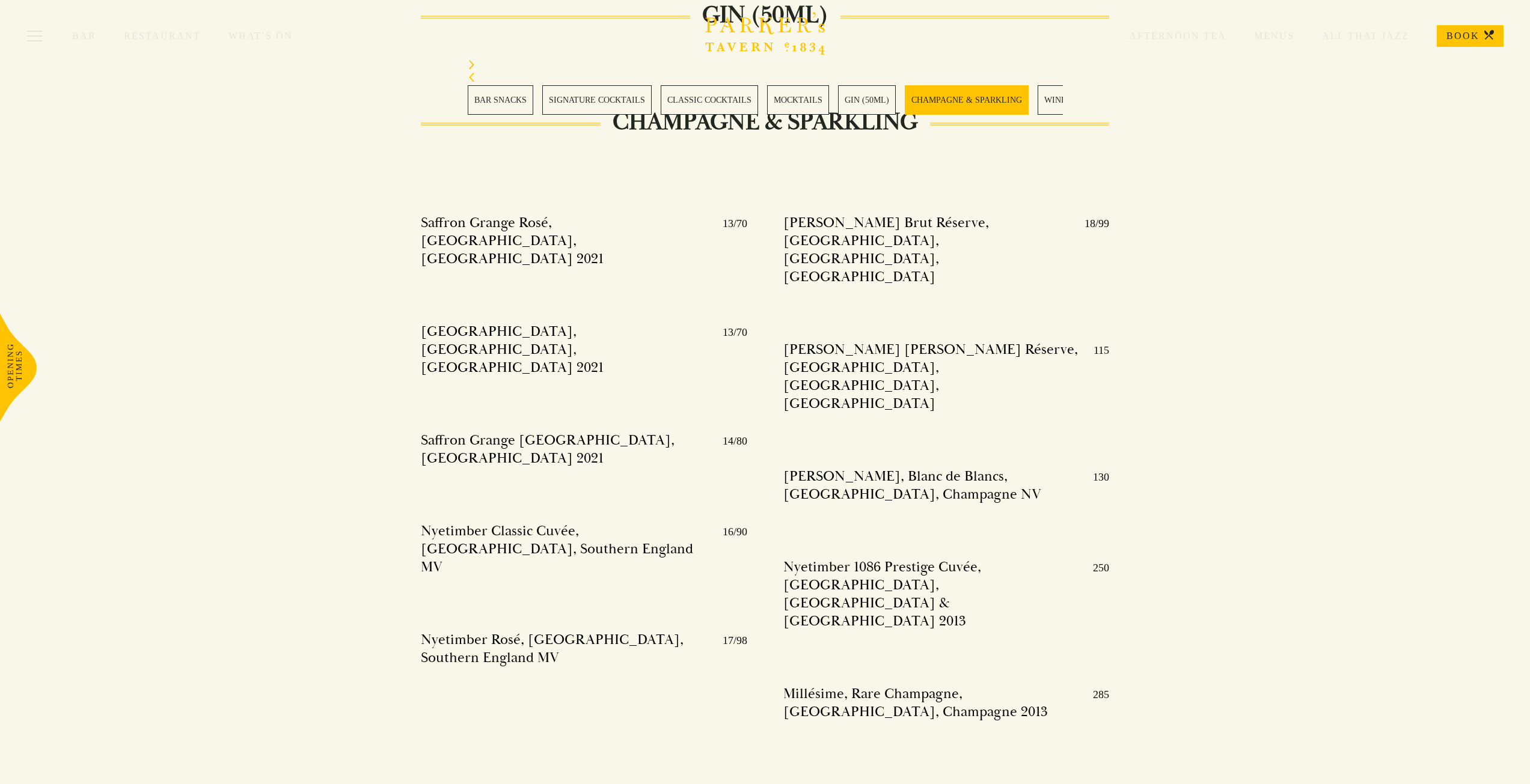
click at [604, 99] on link "SIGNATURE COCKTAILS" at bounding box center [597, 100] width 110 height 30
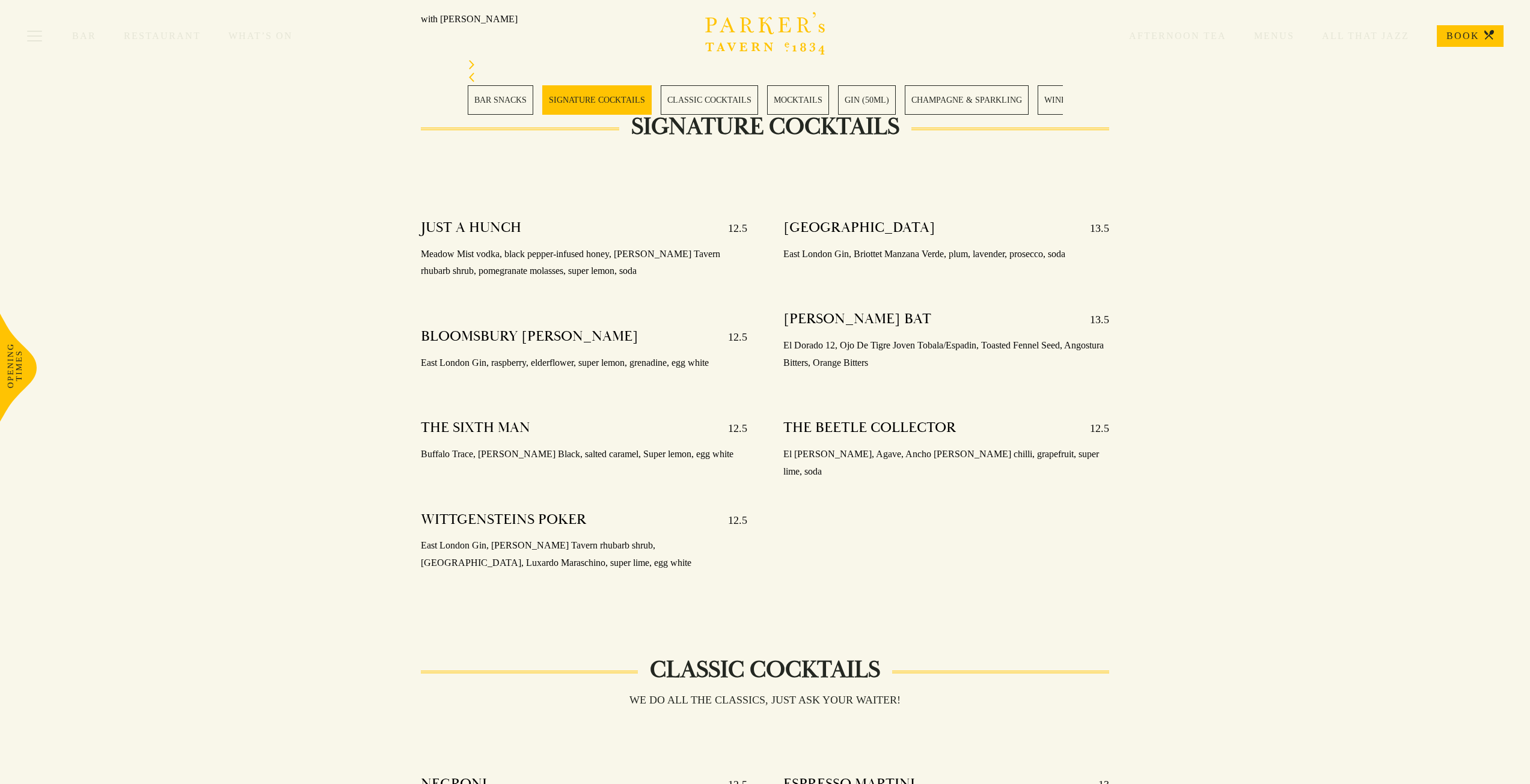
scroll to position [1143, 0]
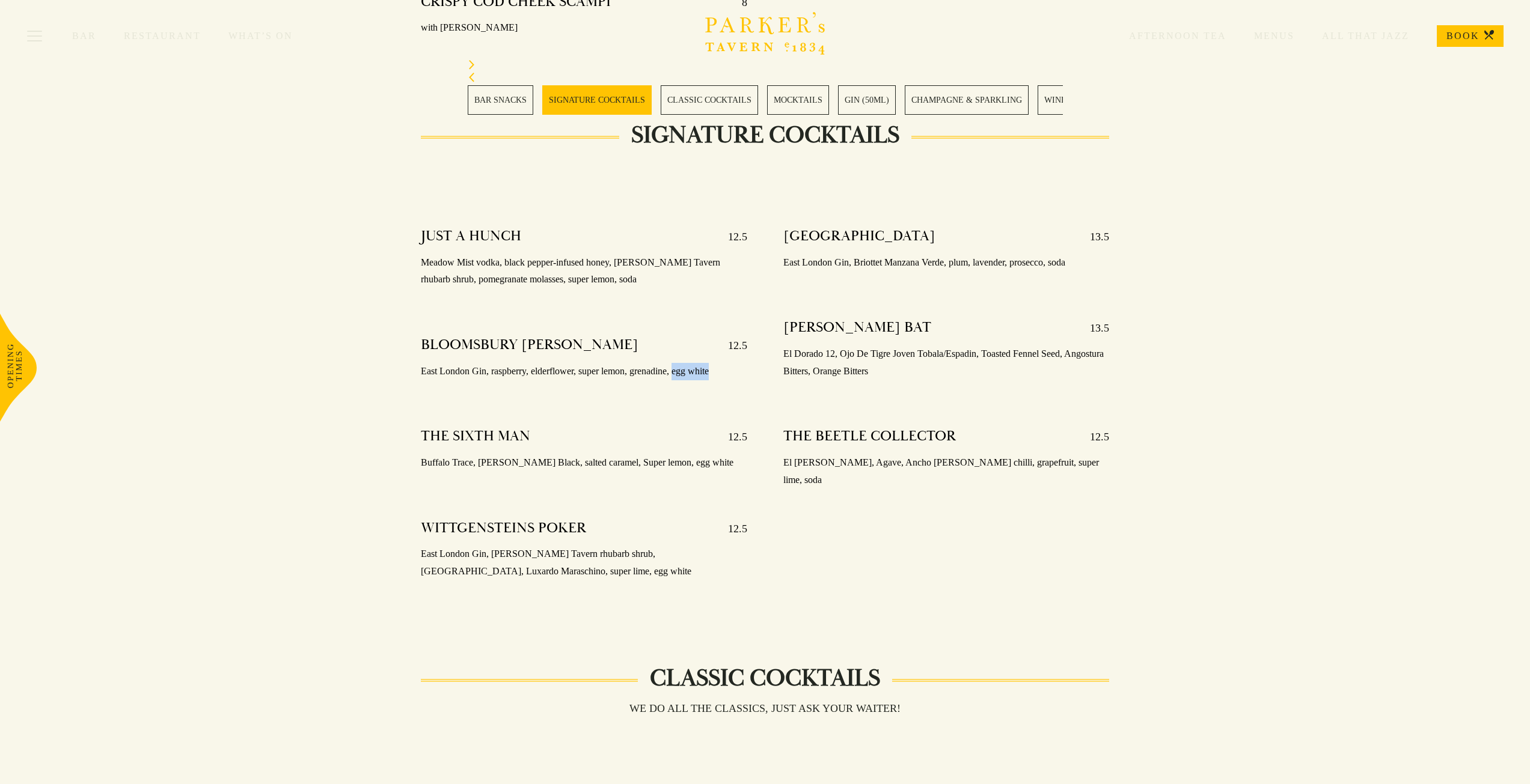
drag, startPoint x: 713, startPoint y: 355, endPoint x: 676, endPoint y: 356, distance: 37.0
click at [676, 363] on p "East London Gin, raspberry, elderflower, super lemon, grenadine, egg white" at bounding box center [584, 372] width 326 height 18
click at [719, 363] on p "East London Gin, raspberry, elderflower, super lemon, grenadine, egg white" at bounding box center [584, 372] width 326 height 18
drag, startPoint x: 614, startPoint y: 258, endPoint x: 526, endPoint y: 247, distance: 88.7
click at [526, 254] on p "Meadow Mist vodka, black pepper-infused honey, [PERSON_NAME] Tavern rhubarb shr…" at bounding box center [584, 272] width 326 height 35
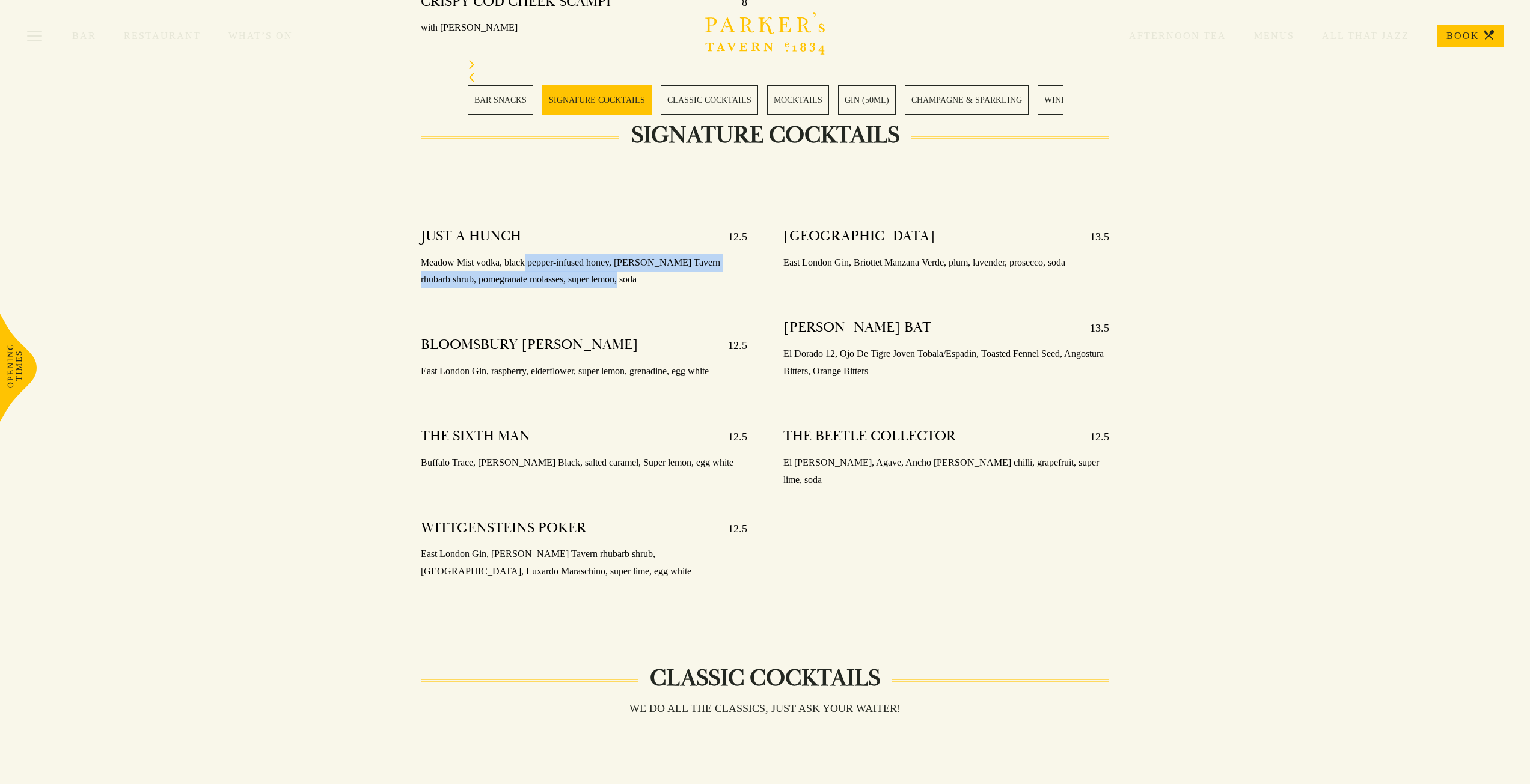
click at [618, 260] on p "Meadow Mist vodka, black pepper-infused honey, Parker’s Tavern rhubarb shrub, p…" at bounding box center [584, 272] width 326 height 35
click at [1473, 41] on link "BOOK" at bounding box center [1470, 36] width 67 height 22
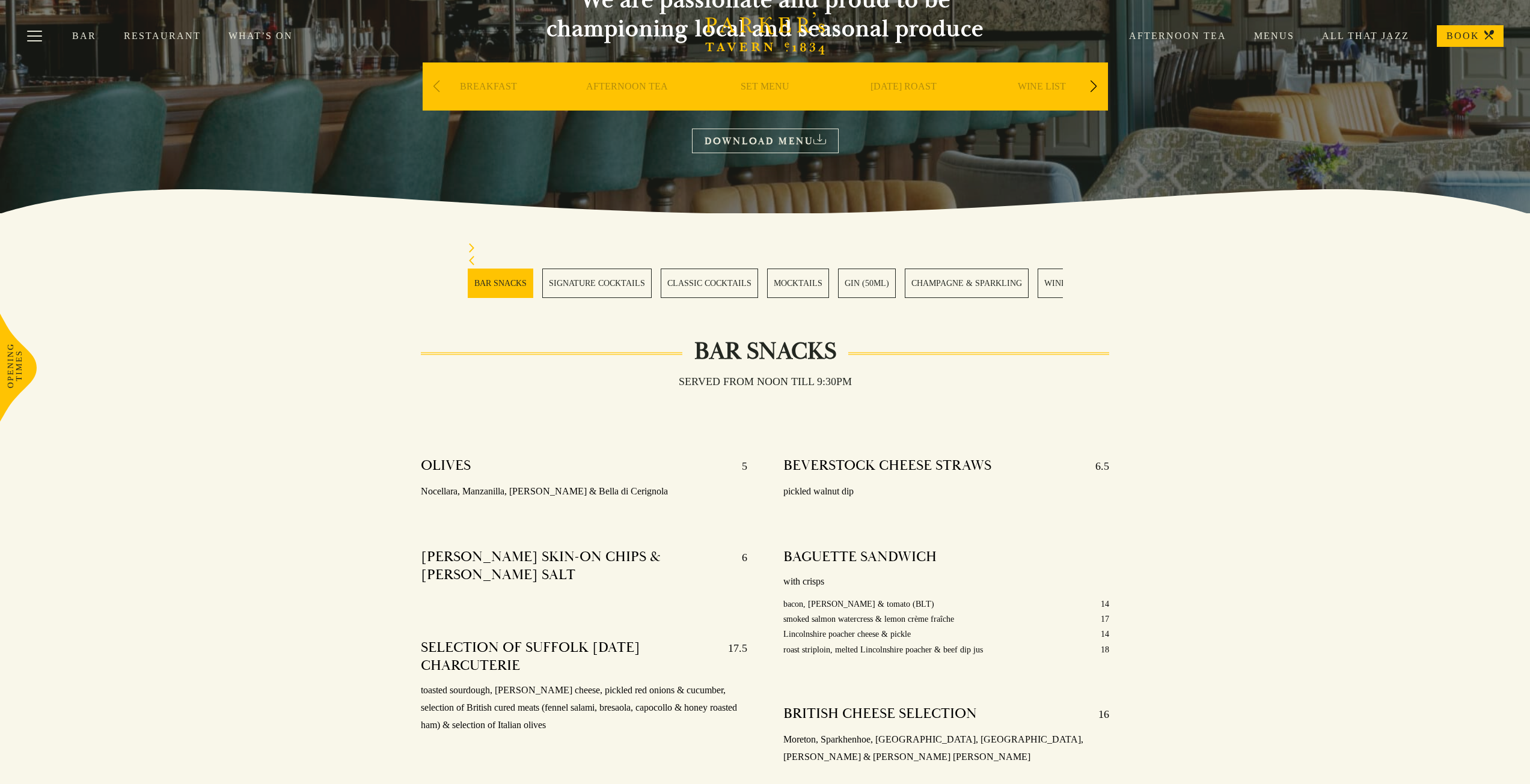
scroll to position [0, 0]
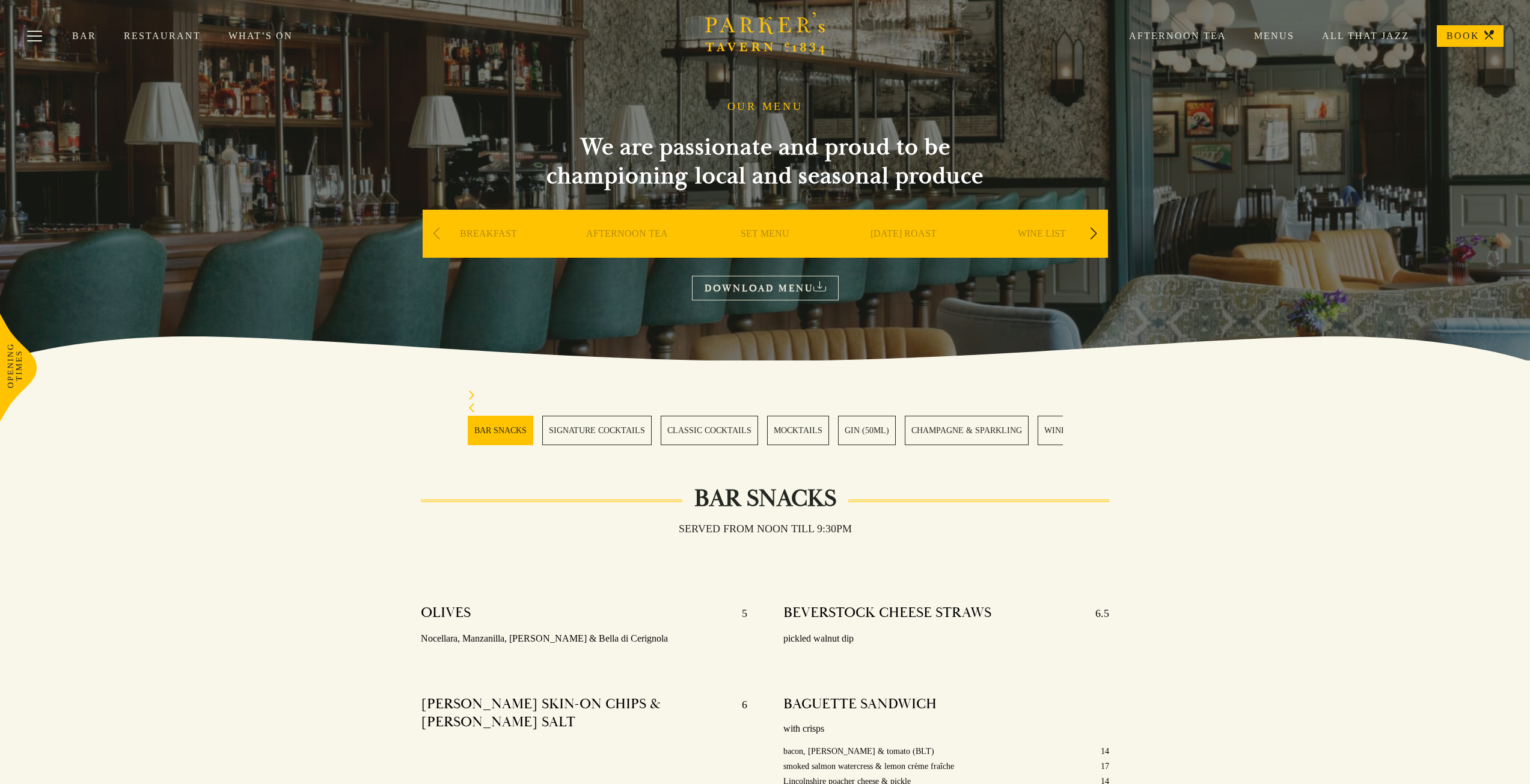
click at [1194, 40] on link "Afternoon Tea" at bounding box center [1163, 36] width 125 height 12
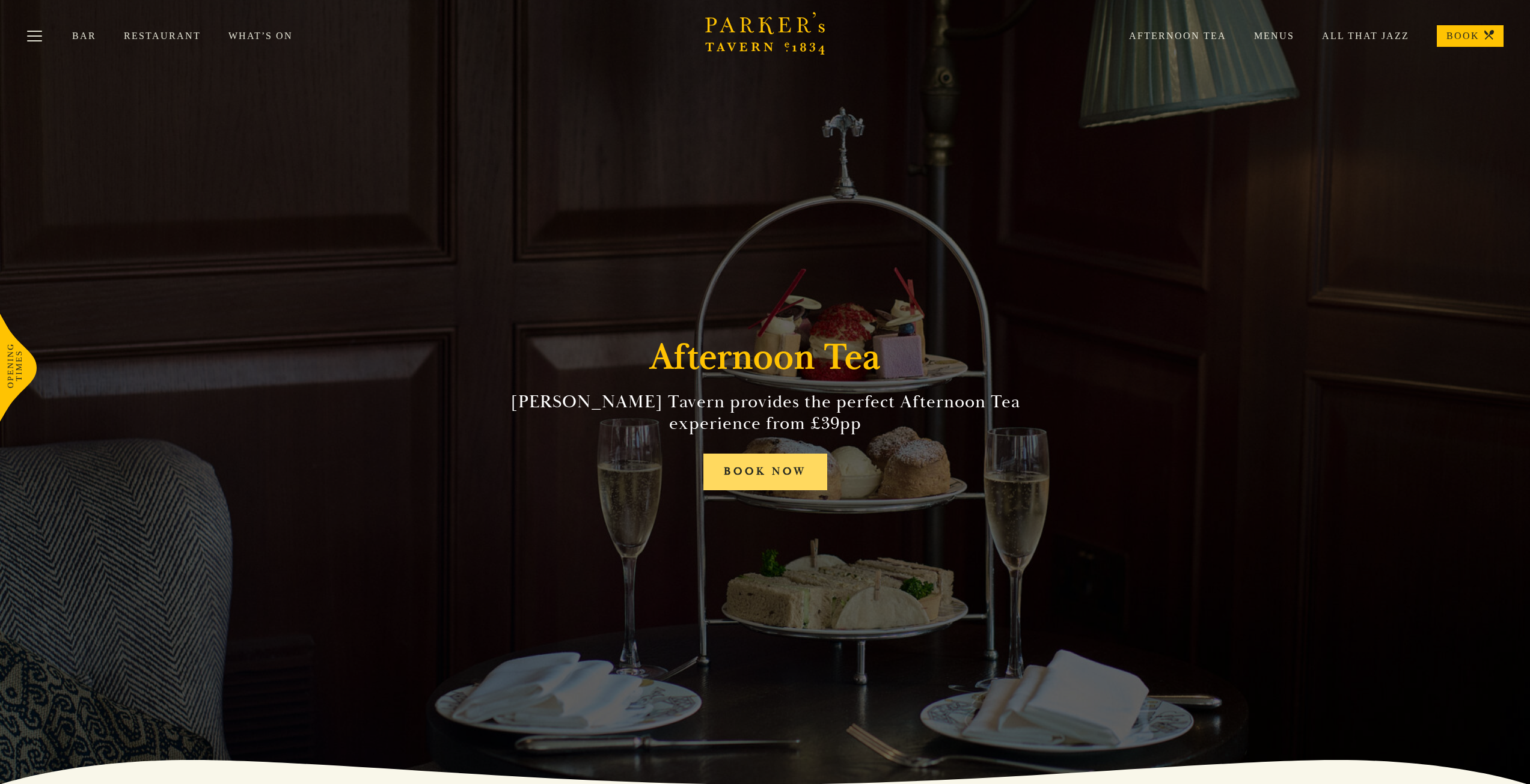
click at [761, 472] on link "BOOK NOW" at bounding box center [765, 472] width 124 height 37
